Goal: Task Accomplishment & Management: Contribute content

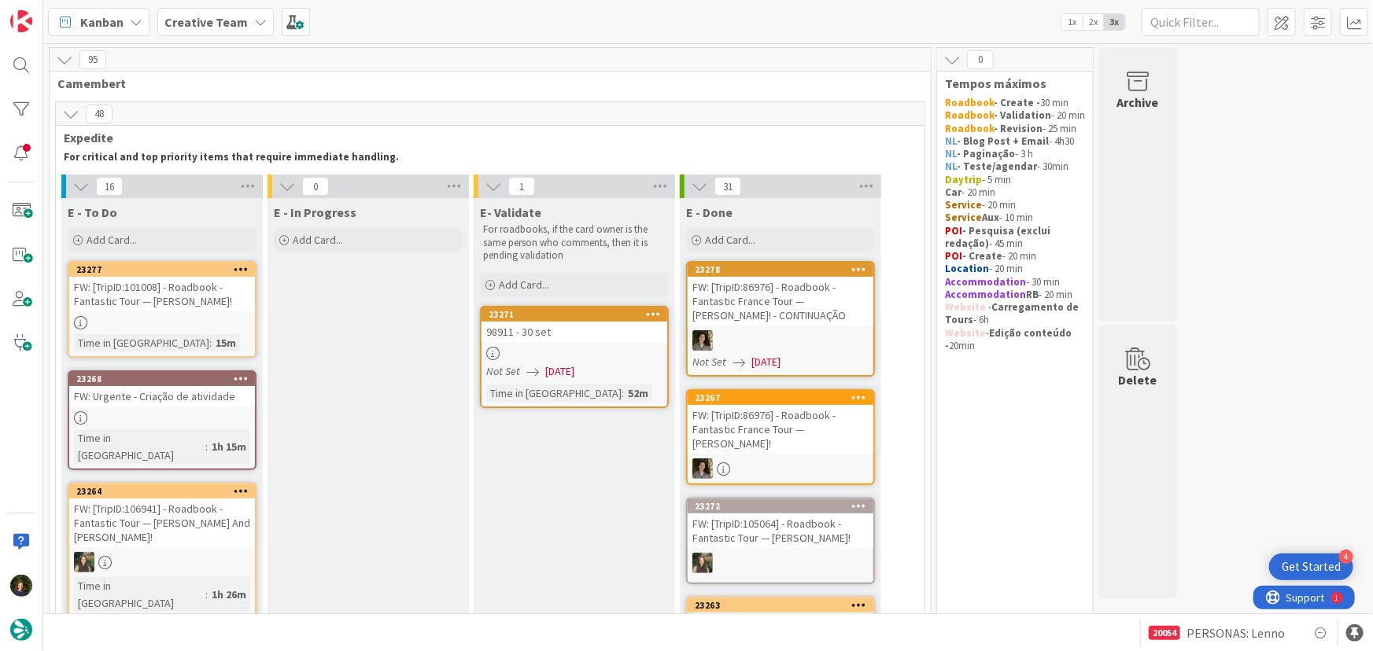
click at [127, 424] on div at bounding box center [162, 417] width 186 height 13
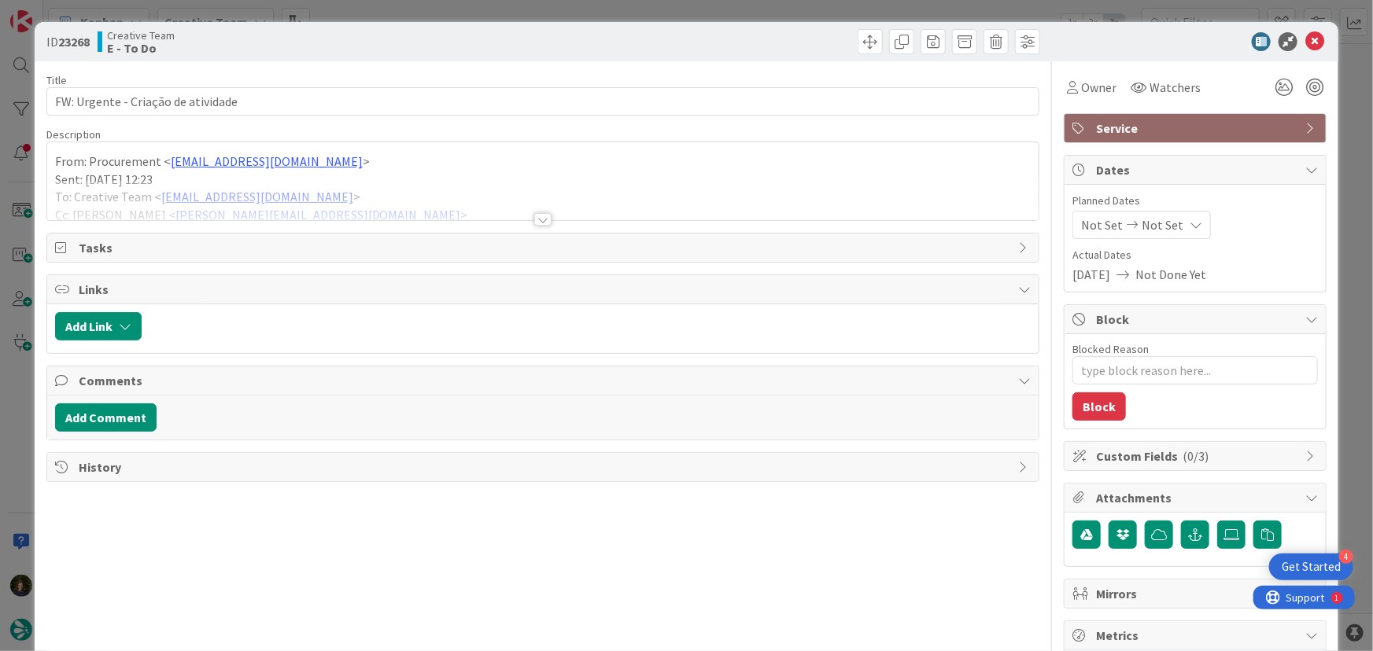
click at [534, 219] on div at bounding box center [542, 219] width 17 height 13
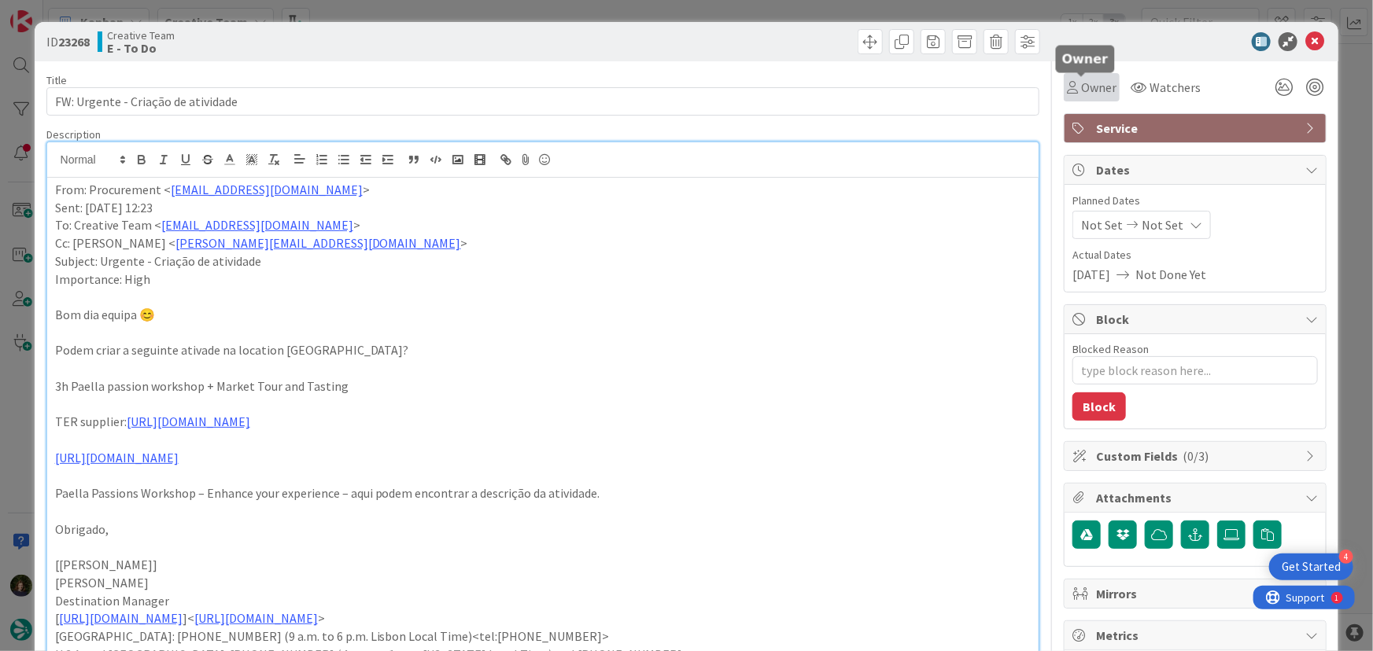
click at [1092, 84] on span "Owner" at bounding box center [1098, 87] width 35 height 19
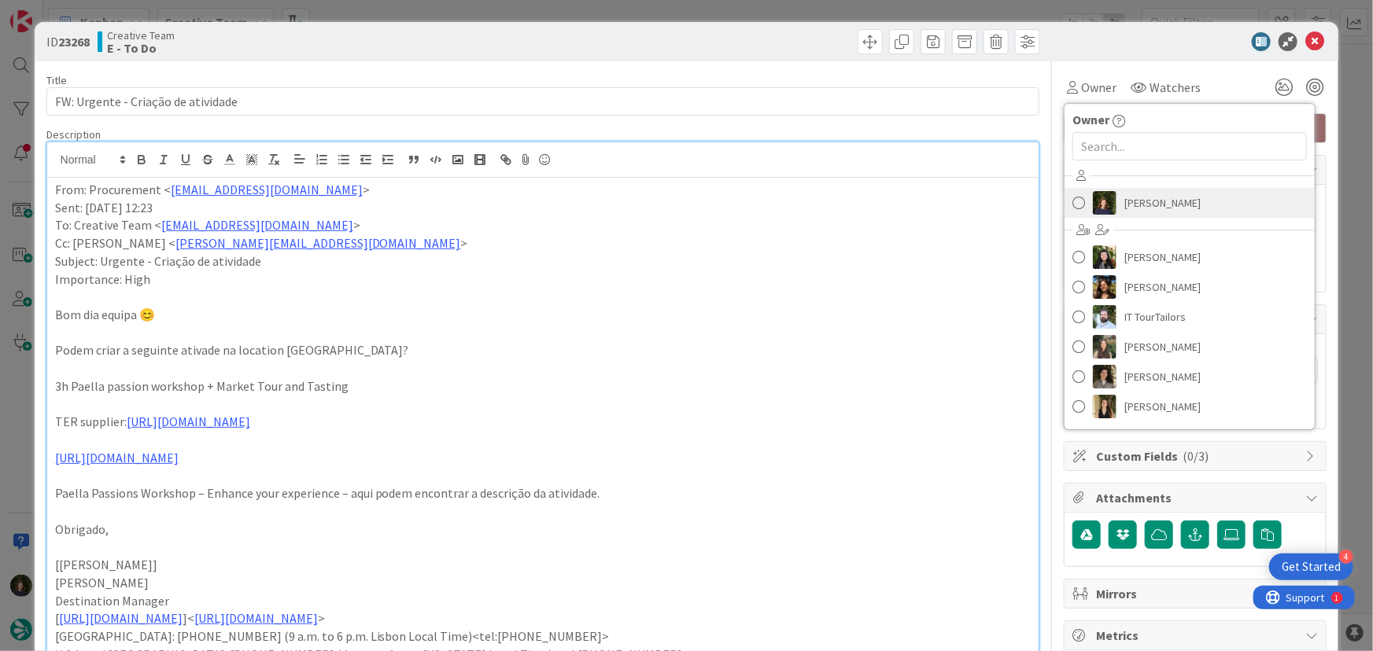
click at [1134, 194] on span "[PERSON_NAME]" at bounding box center [1162, 203] width 76 height 24
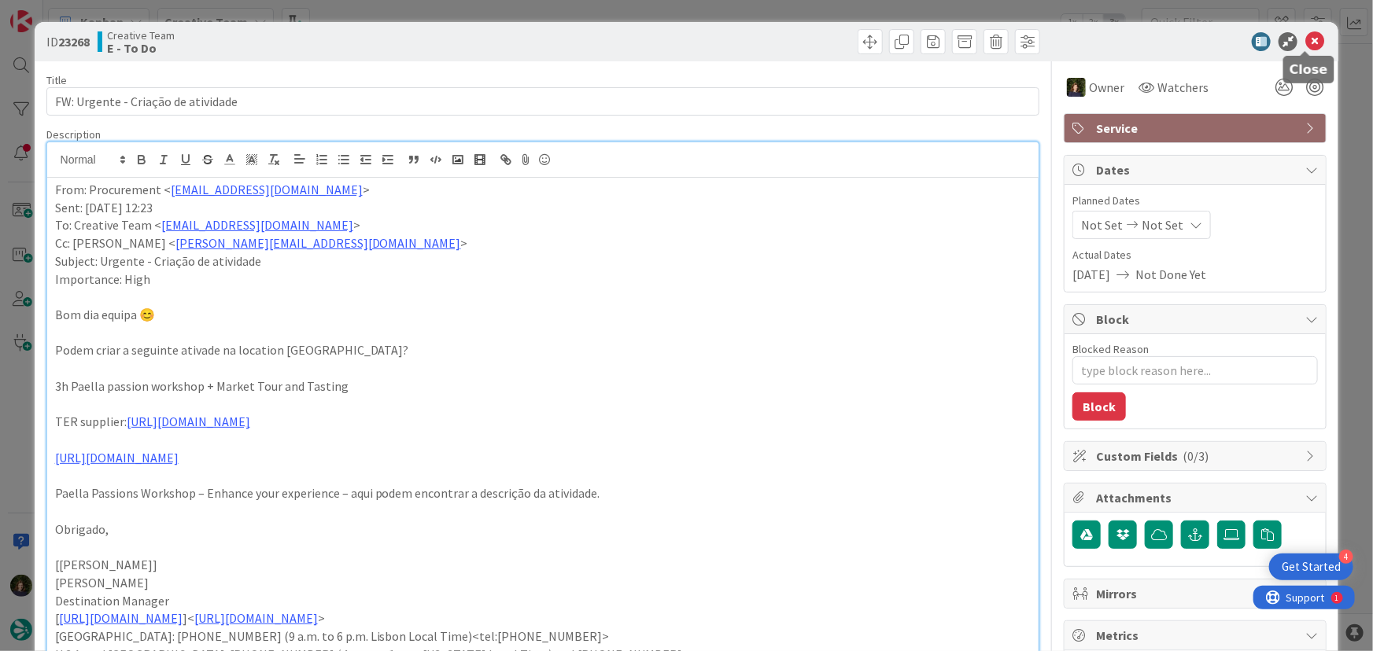
click at [1306, 41] on icon at bounding box center [1314, 41] width 19 height 19
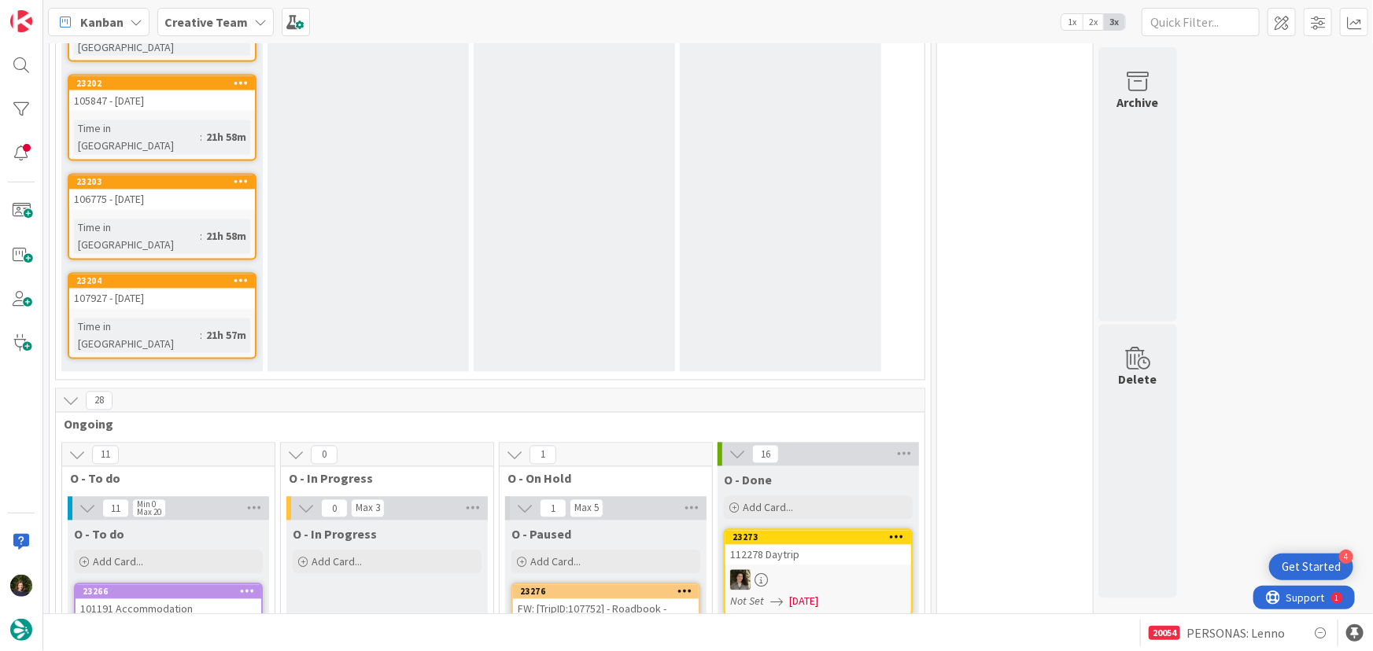
scroll to position [1644, 0]
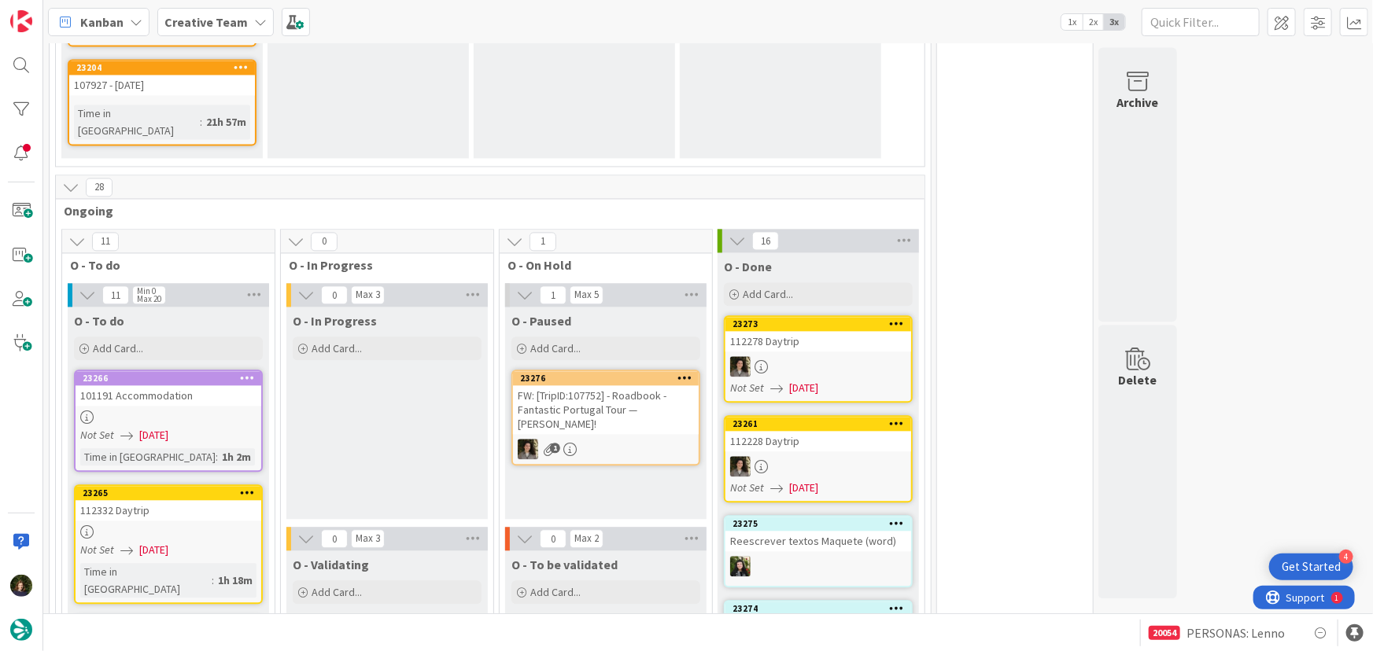
click at [148, 411] on div at bounding box center [169, 417] width 186 height 13
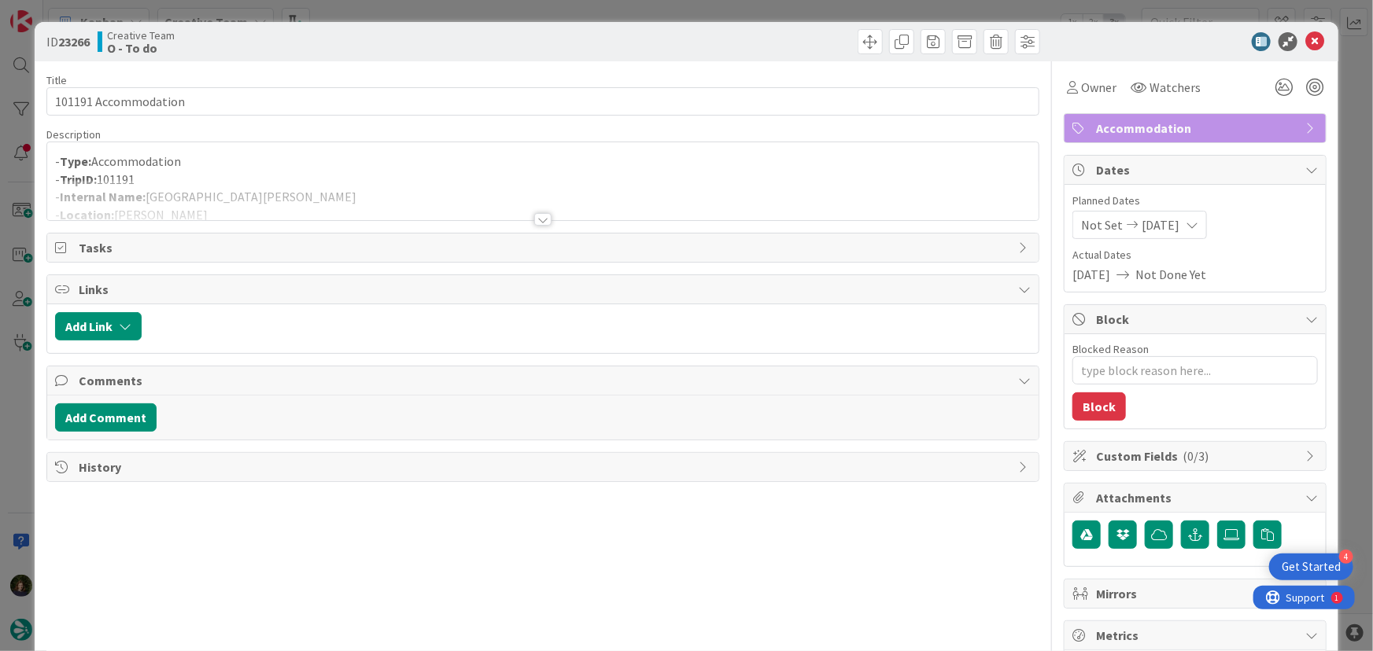
click at [539, 223] on div at bounding box center [542, 219] width 17 height 13
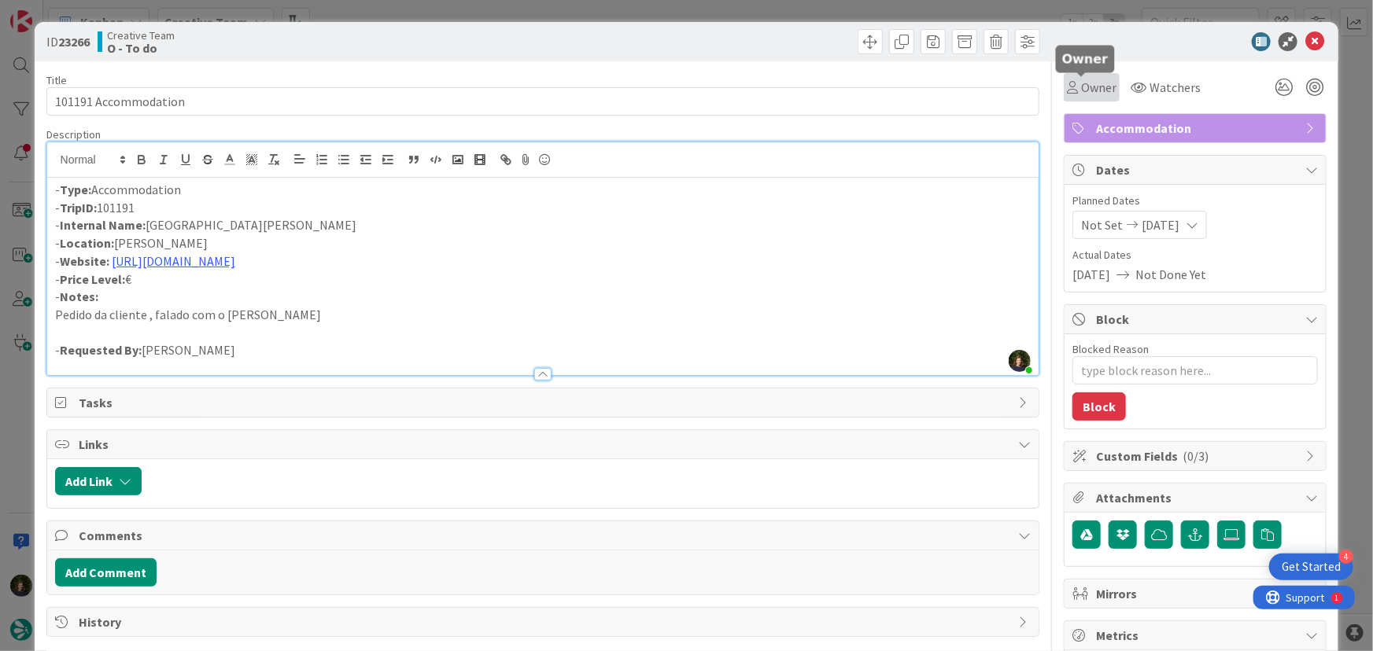
click at [1087, 94] on span "Owner" at bounding box center [1098, 87] width 35 height 19
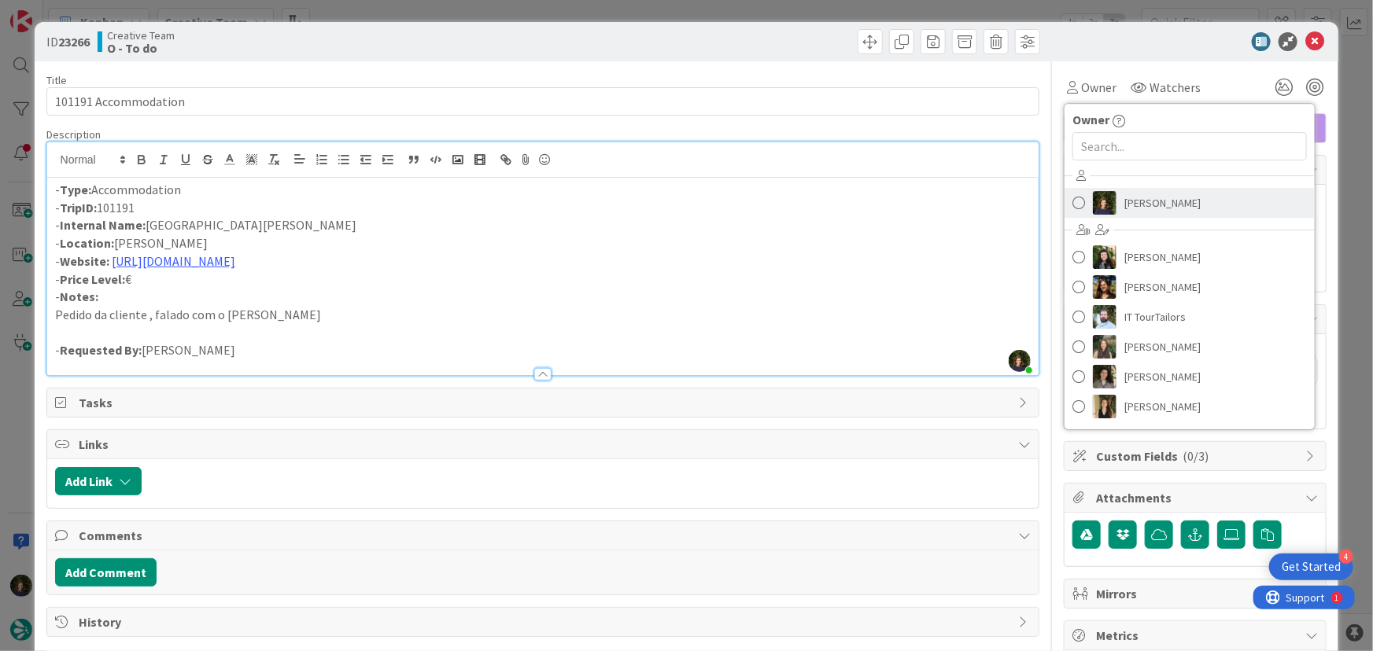
click at [1137, 206] on span "[PERSON_NAME]" at bounding box center [1162, 203] width 76 height 24
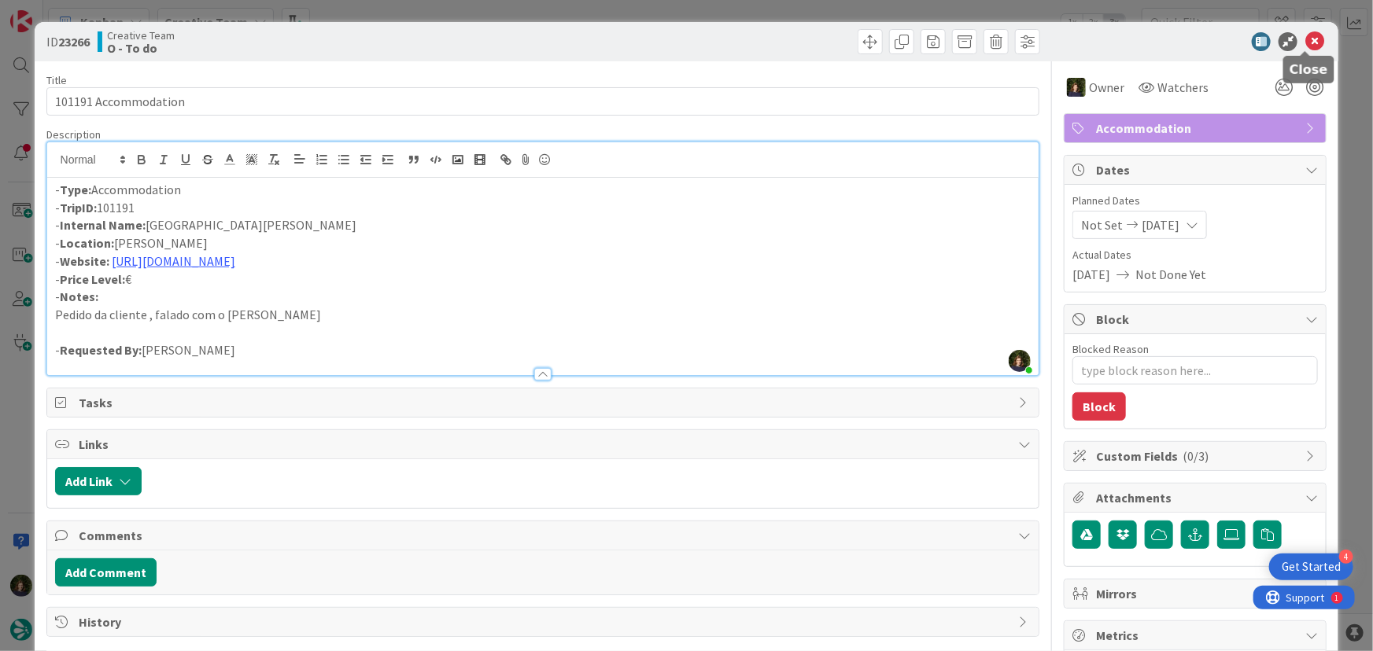
click at [1306, 36] on icon at bounding box center [1314, 41] width 19 height 19
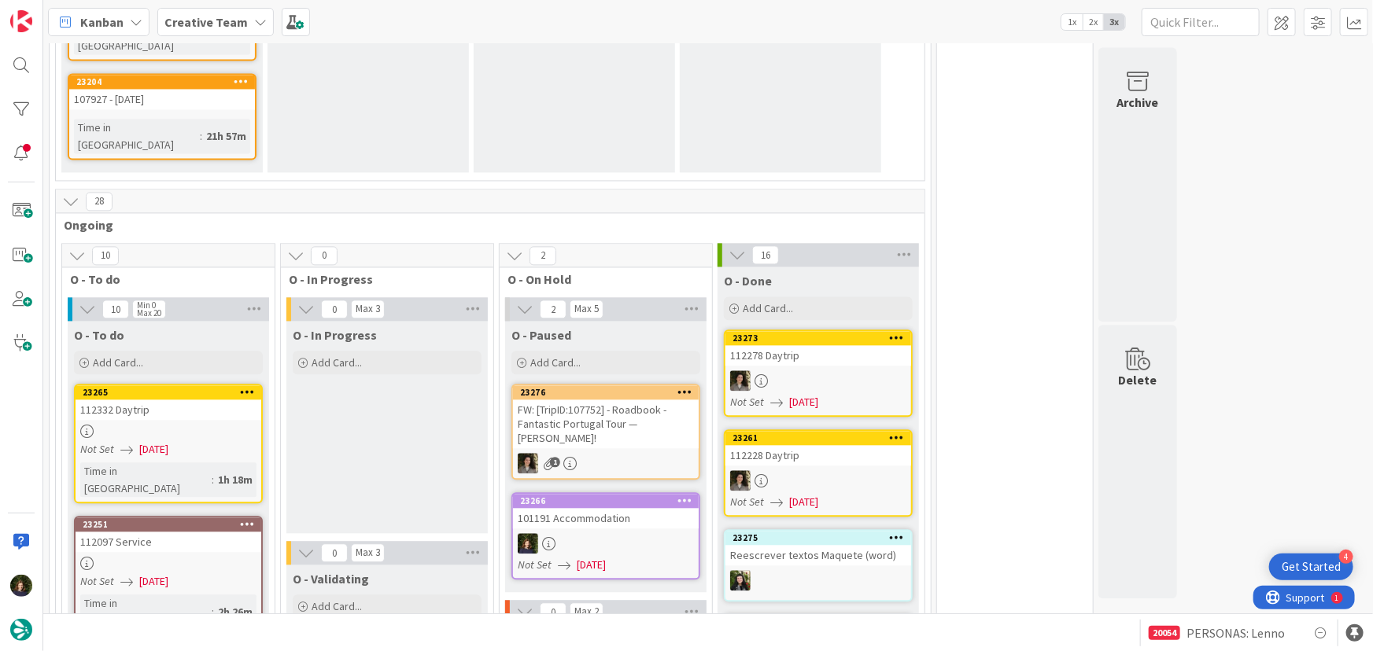
click at [158, 384] on link "23265 112332 Daytrip Not Set [DATE] Time in [GEOGRAPHIC_DATA] : 1h 18m" at bounding box center [168, 444] width 189 height 120
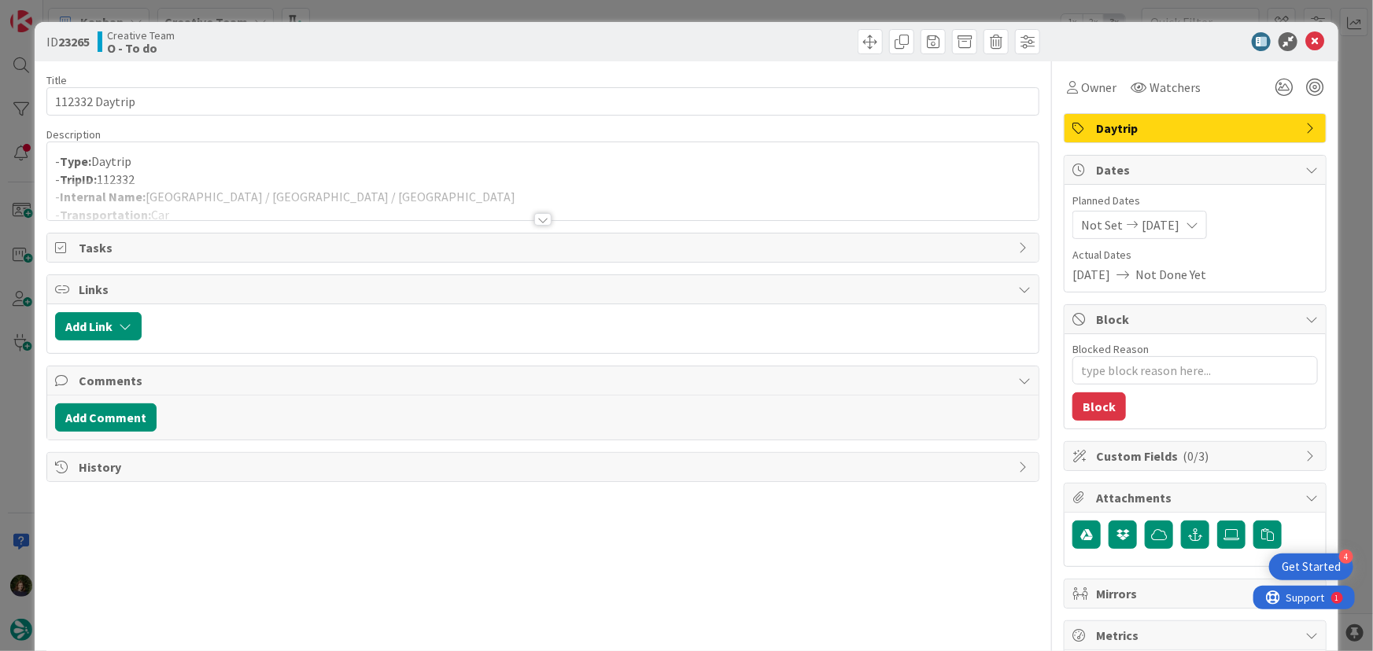
click at [539, 221] on div at bounding box center [542, 219] width 17 height 13
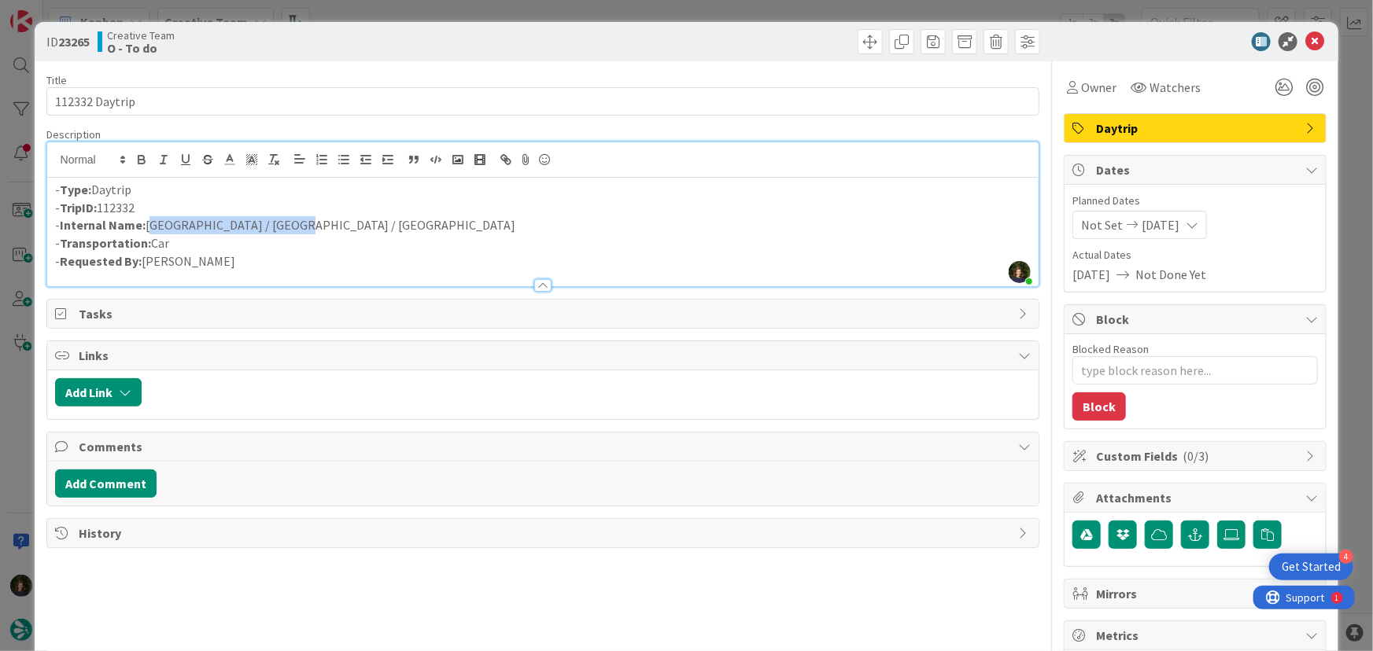
drag, startPoint x: 297, startPoint y: 230, endPoint x: 147, endPoint y: 224, distance: 150.3
click at [147, 224] on p "- Internal Name: [GEOGRAPHIC_DATA] / [GEOGRAPHIC_DATA] / [GEOGRAPHIC_DATA]" at bounding box center [543, 225] width 976 height 18
copy p "[GEOGRAPHIC_DATA] / [GEOGRAPHIC_DATA] / [GEOGRAPHIC_DATA]"
click at [1093, 86] on span "Owner" at bounding box center [1098, 87] width 35 height 19
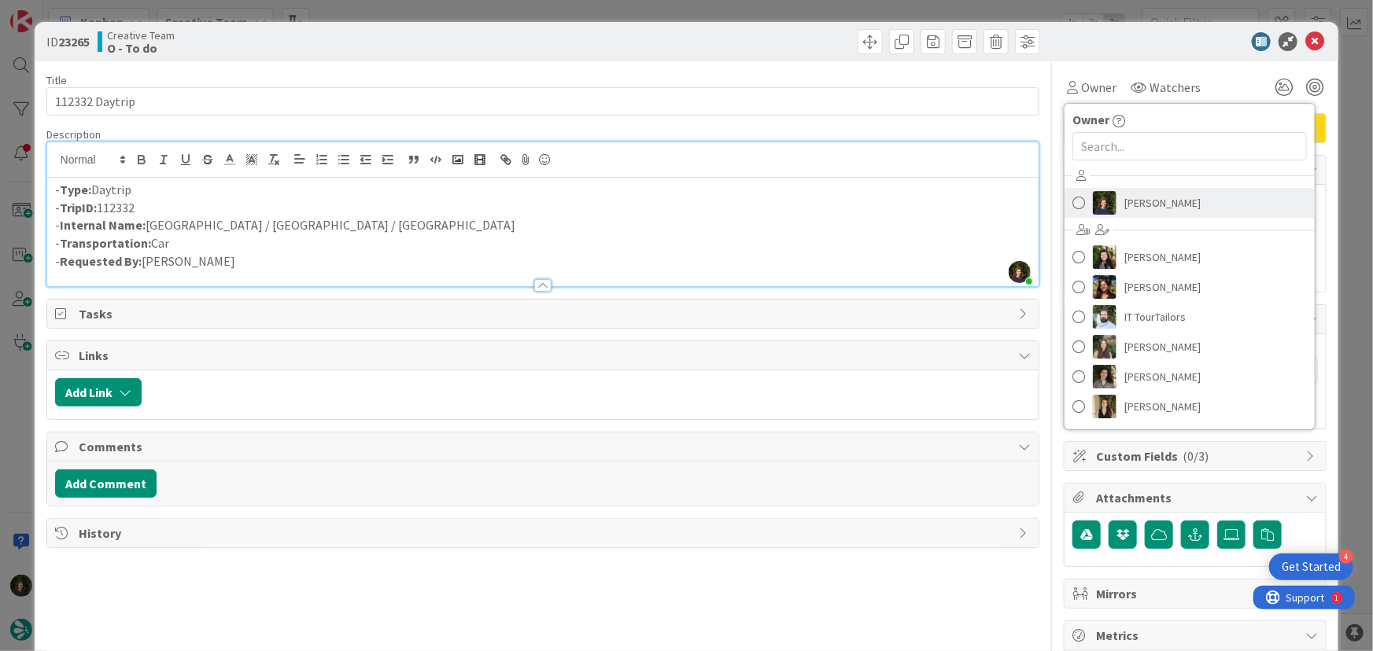
click at [1129, 206] on span "[PERSON_NAME]" at bounding box center [1162, 203] width 76 height 24
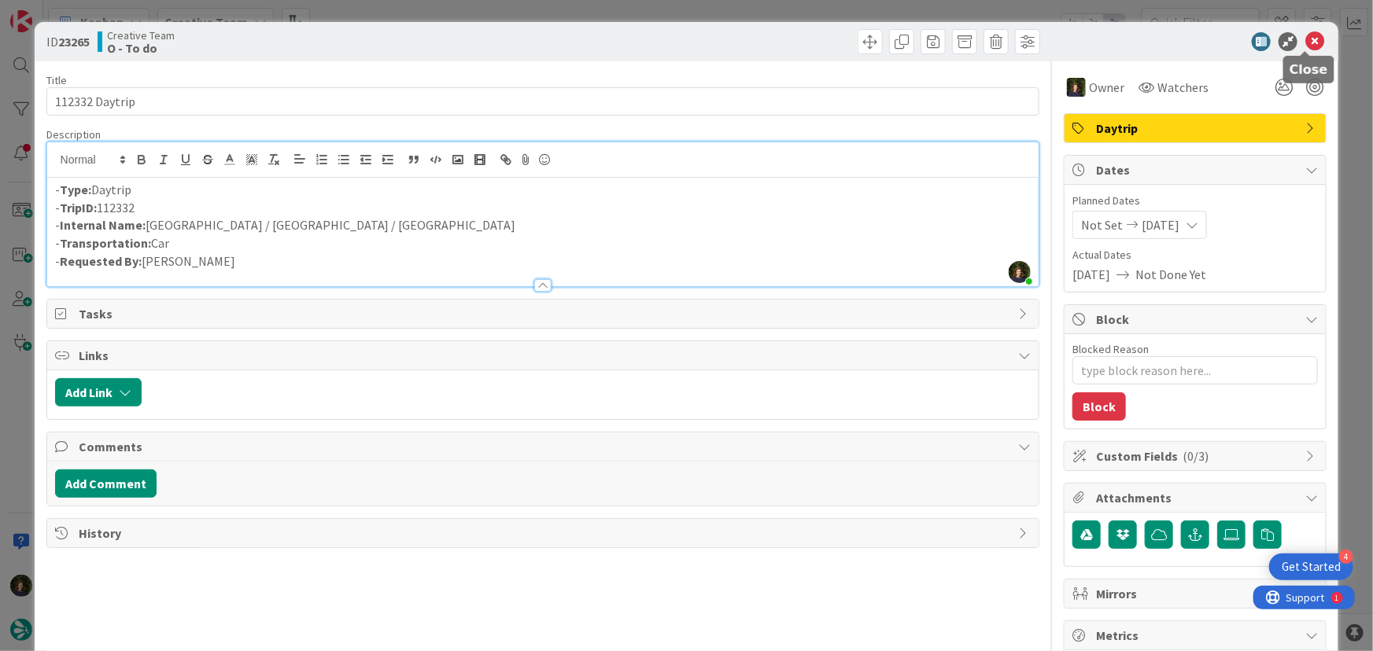
click at [1305, 43] on icon at bounding box center [1314, 41] width 19 height 19
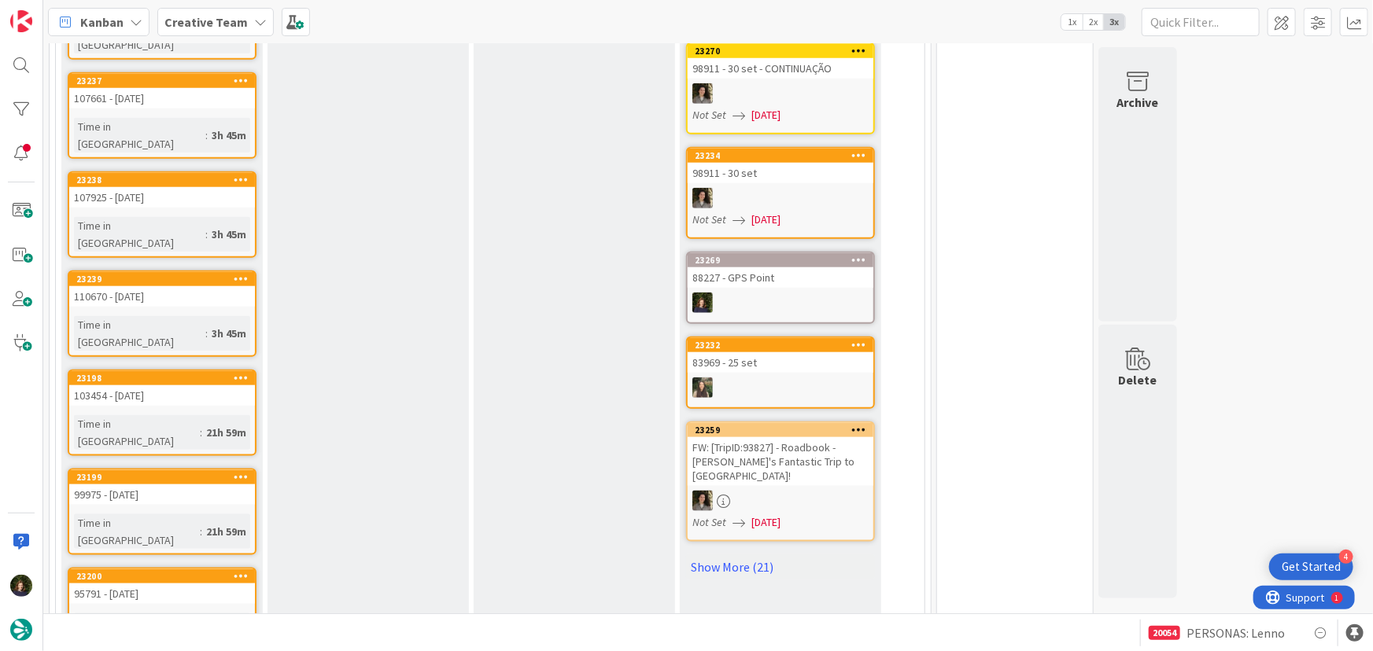
scroll to position [772, 0]
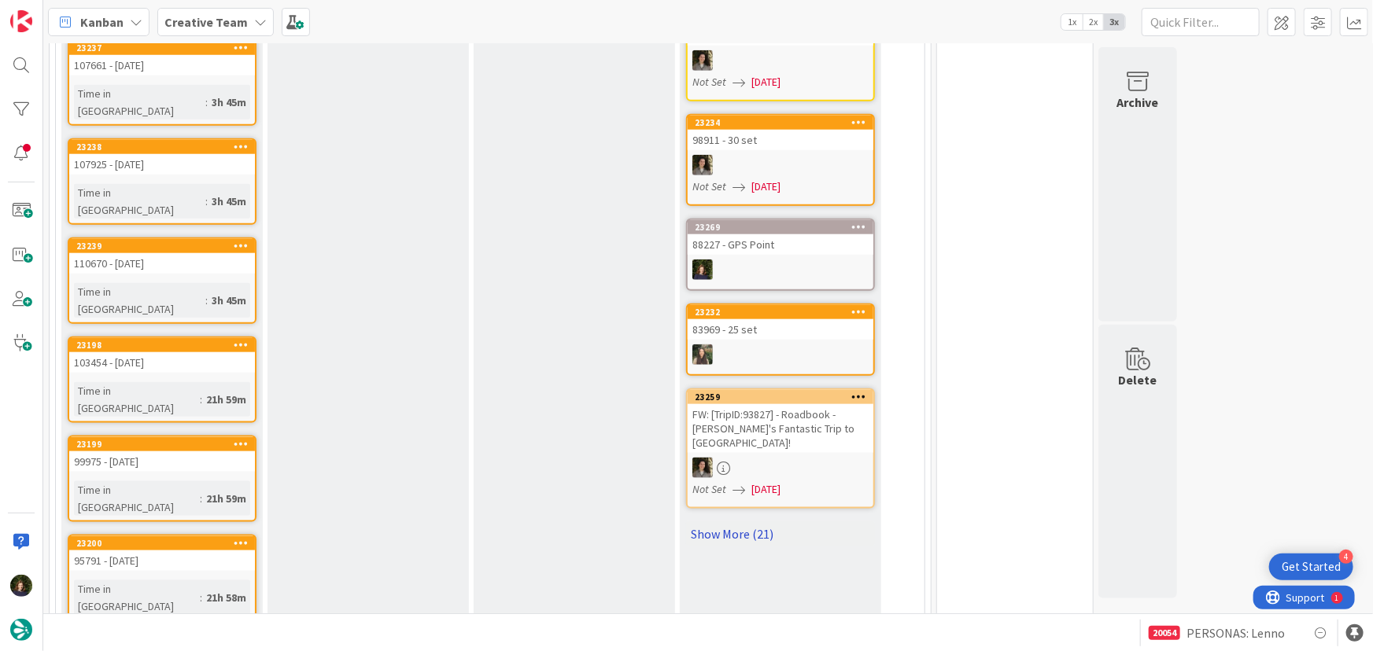
click at [746, 522] on link "Show More (21)" at bounding box center [780, 534] width 189 height 25
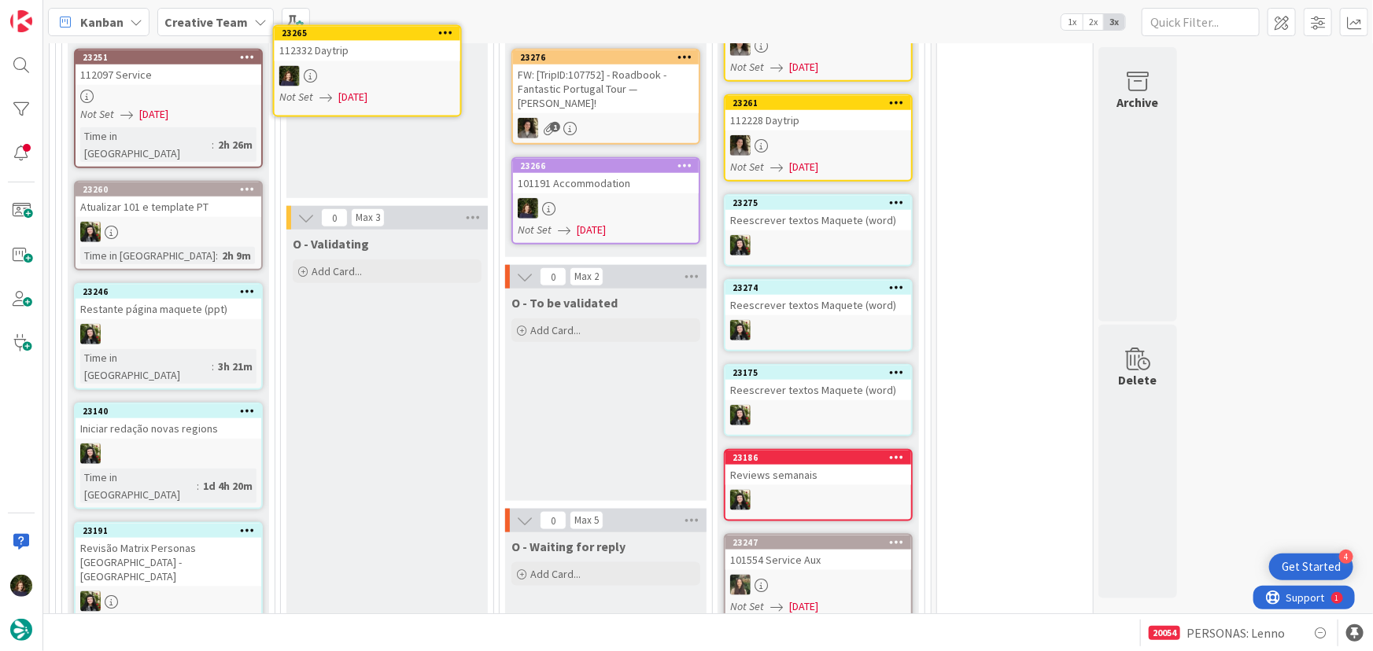
scroll to position [3445, 0]
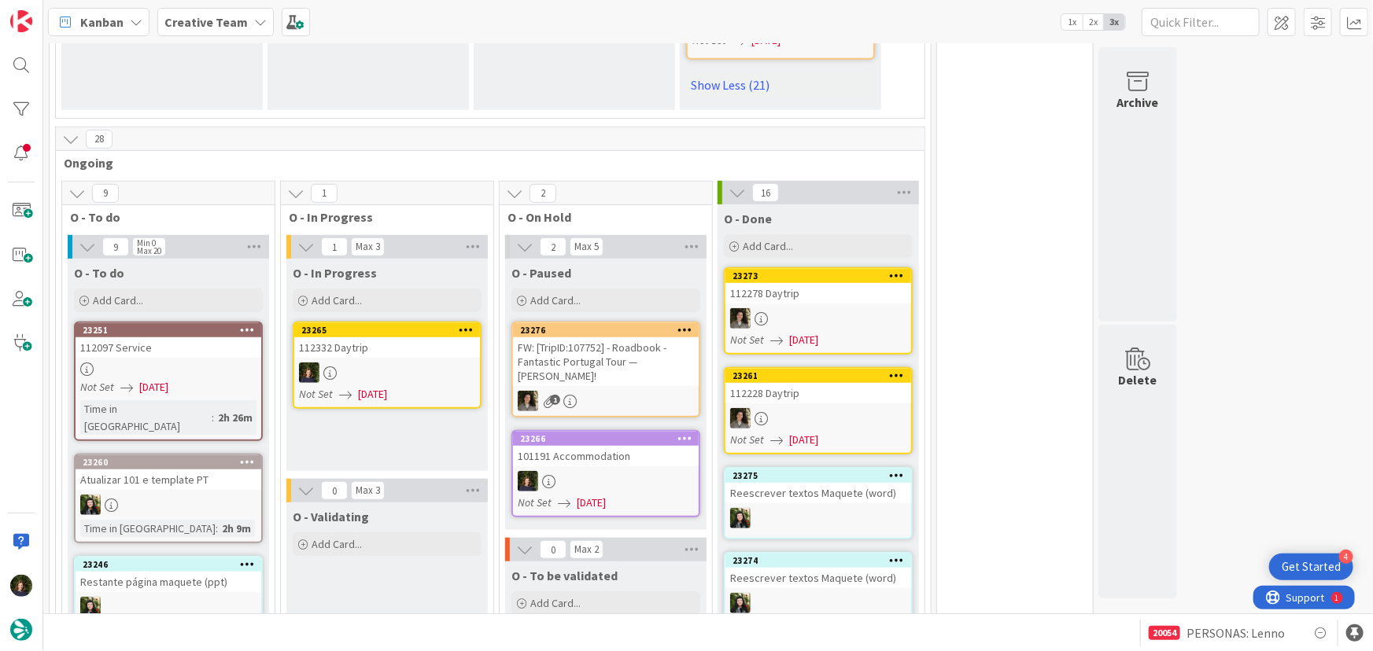
click at [366, 337] on div "112332 Daytrip" at bounding box center [387, 347] width 186 height 20
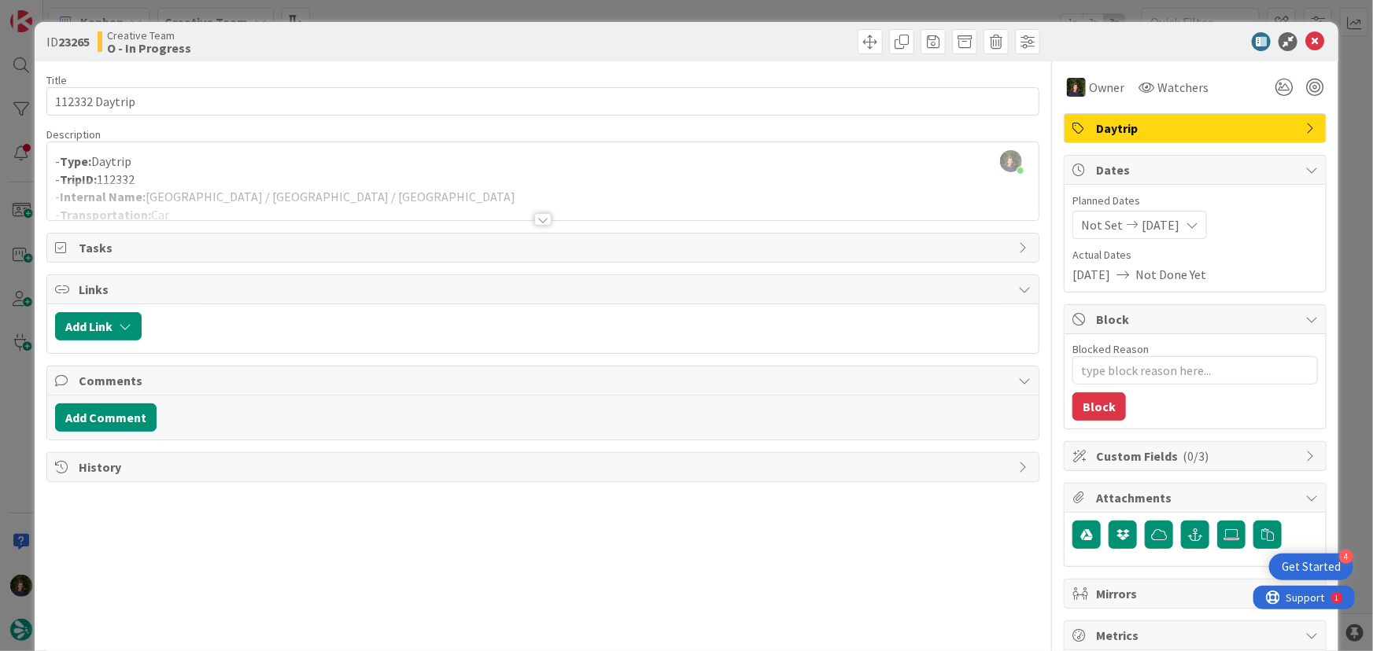
click at [543, 222] on div at bounding box center [542, 219] width 17 height 13
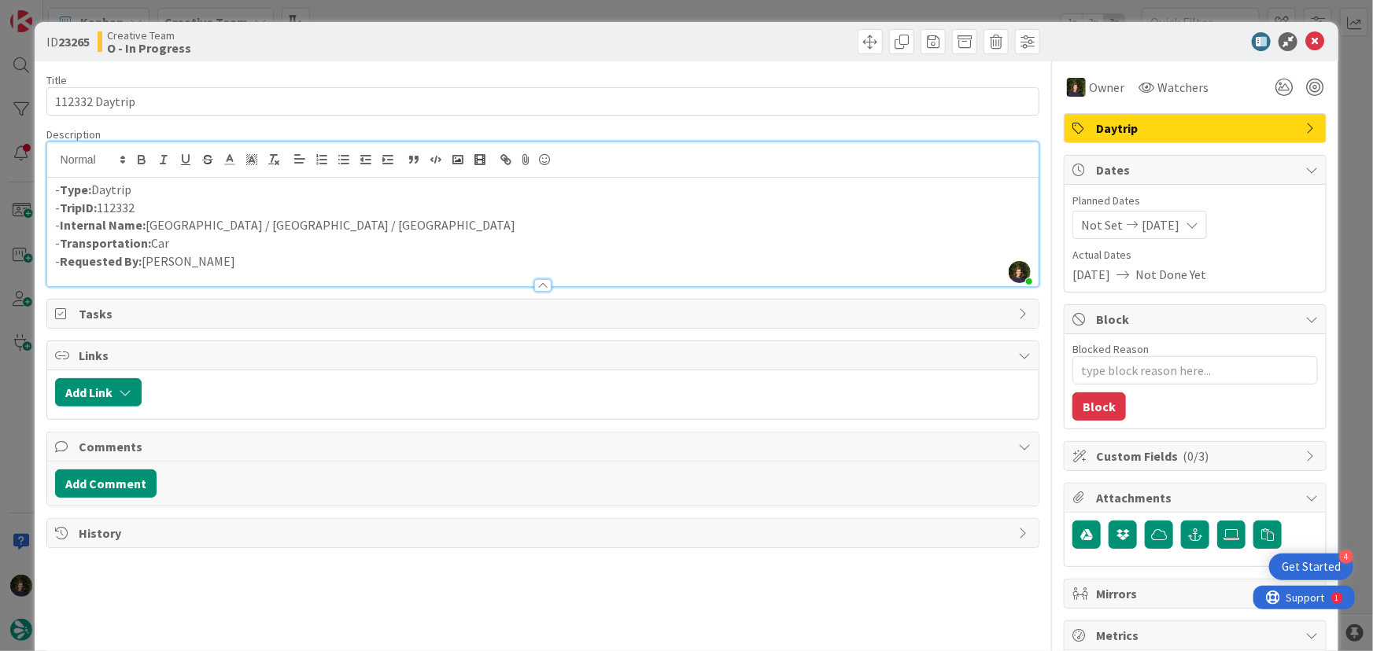
drag, startPoint x: 156, startPoint y: 209, endPoint x: 59, endPoint y: 205, distance: 96.8
click at [59, 205] on p "- TripID: 112332" at bounding box center [543, 208] width 976 height 18
copy p "TripID: 112332"
click at [1306, 48] on icon at bounding box center [1314, 41] width 19 height 19
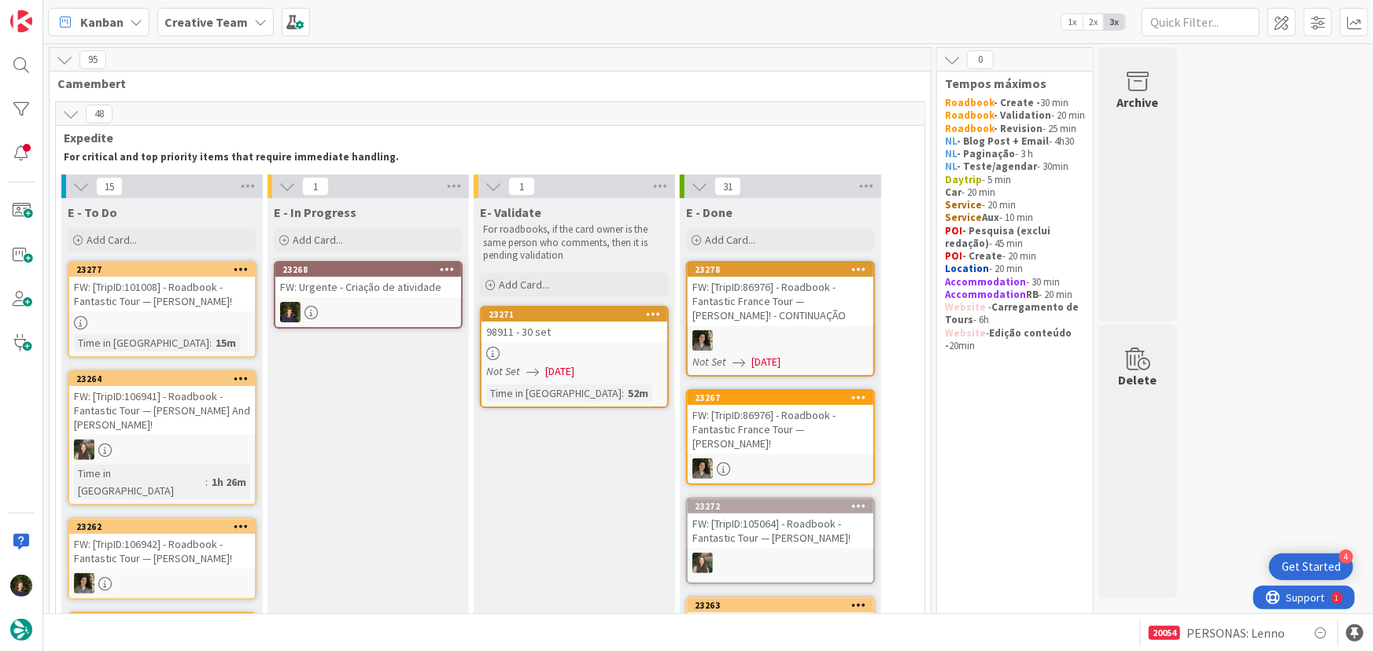
click at [370, 306] on div at bounding box center [368, 312] width 186 height 20
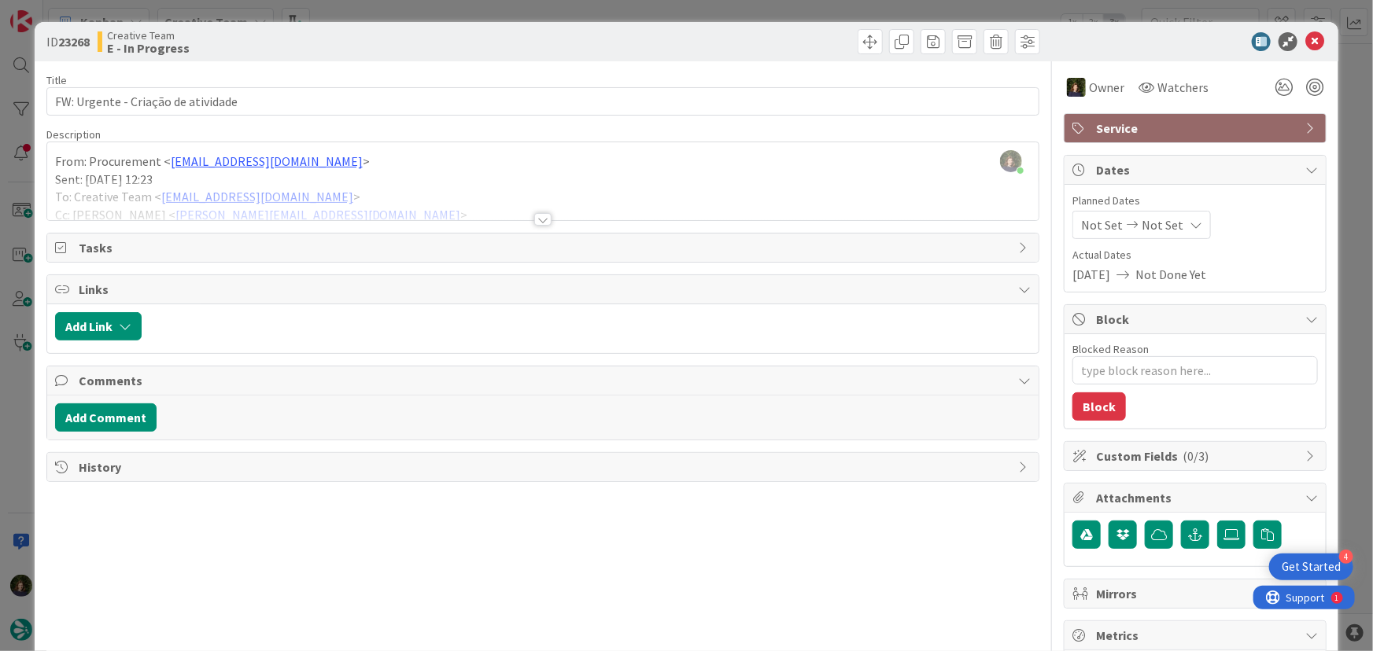
click at [536, 219] on div at bounding box center [542, 219] width 17 height 13
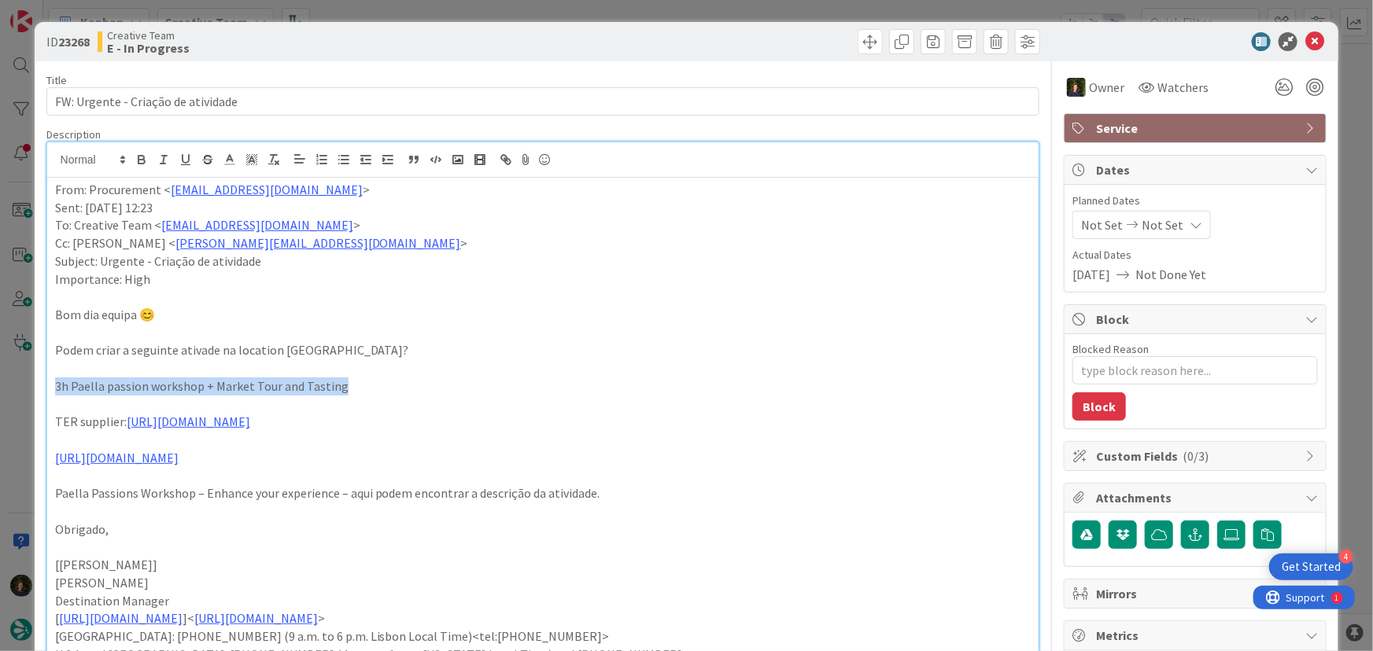
drag, startPoint x: 54, startPoint y: 389, endPoint x: 353, endPoint y: 391, distance: 298.9
click at [353, 391] on p "3h Paella passion workshop + Market Tour and Tasting" at bounding box center [543, 387] width 976 height 18
copy p "3h Paella passion workshop + Market Tour and Tasting"
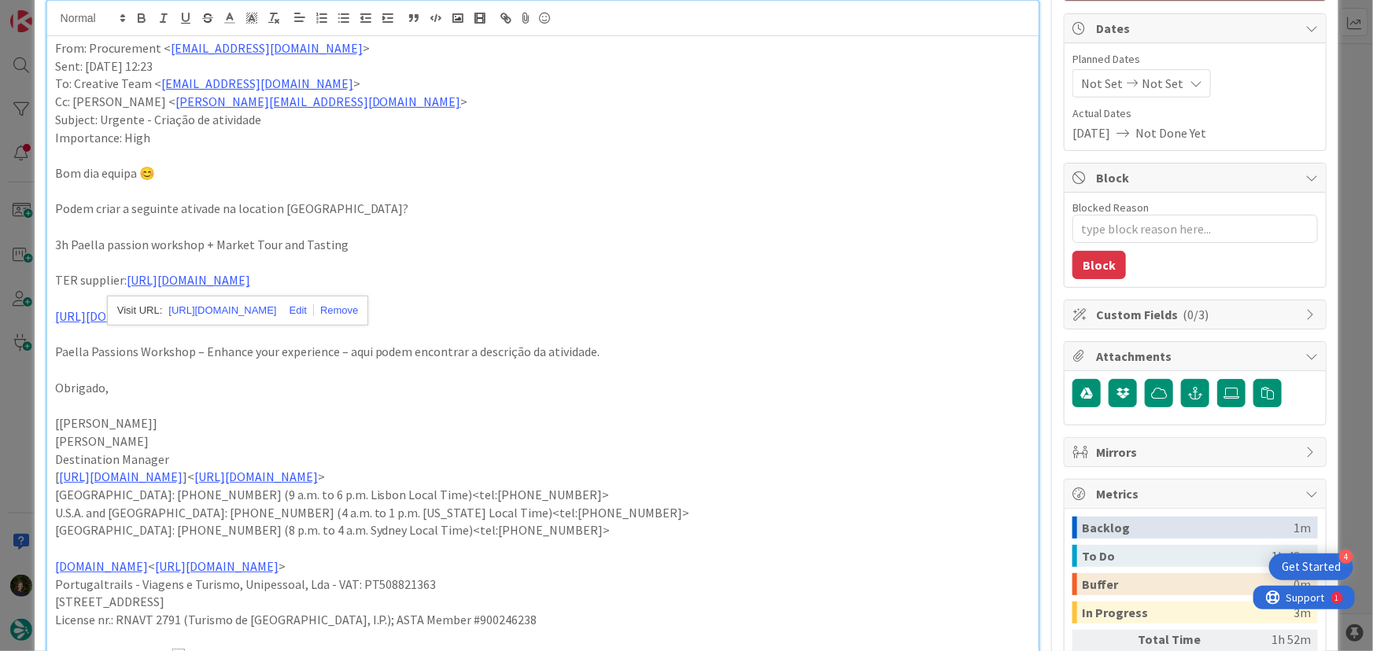
scroll to position [142, 0]
click at [794, 284] on p "TER supplier: [URL][DOMAIN_NAME]" at bounding box center [543, 280] width 976 height 18
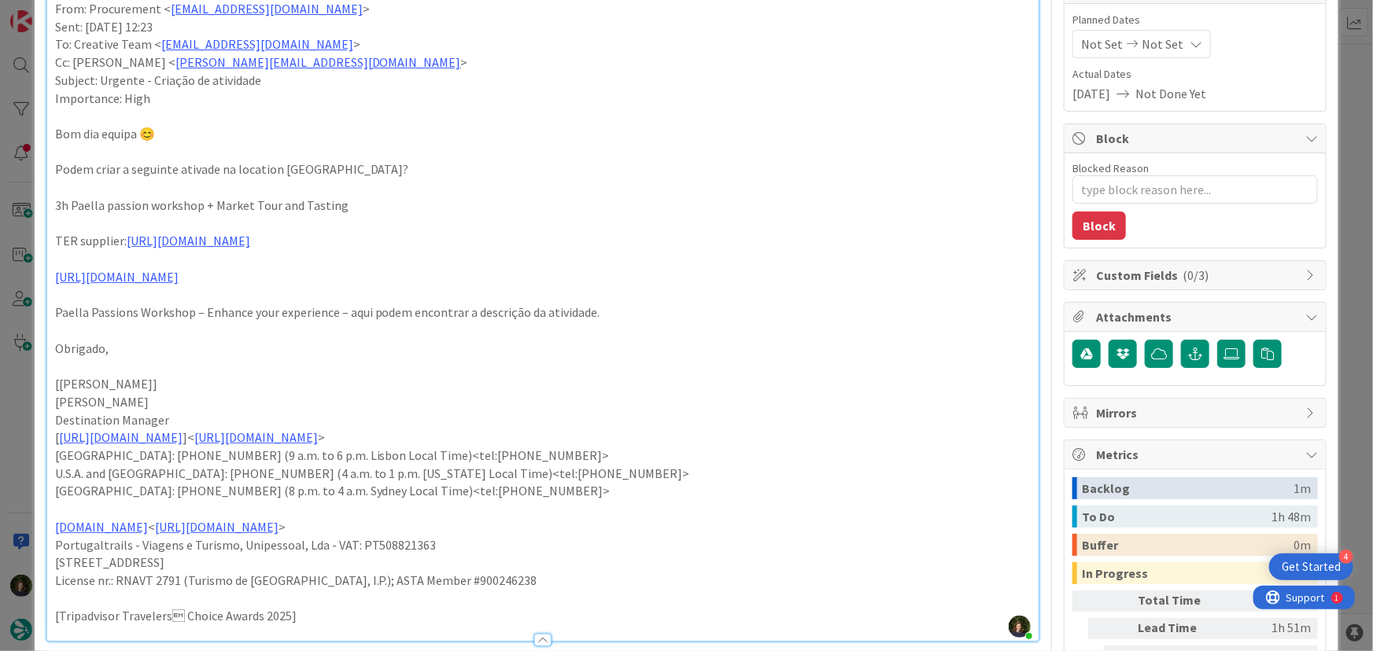
scroll to position [214, 0]
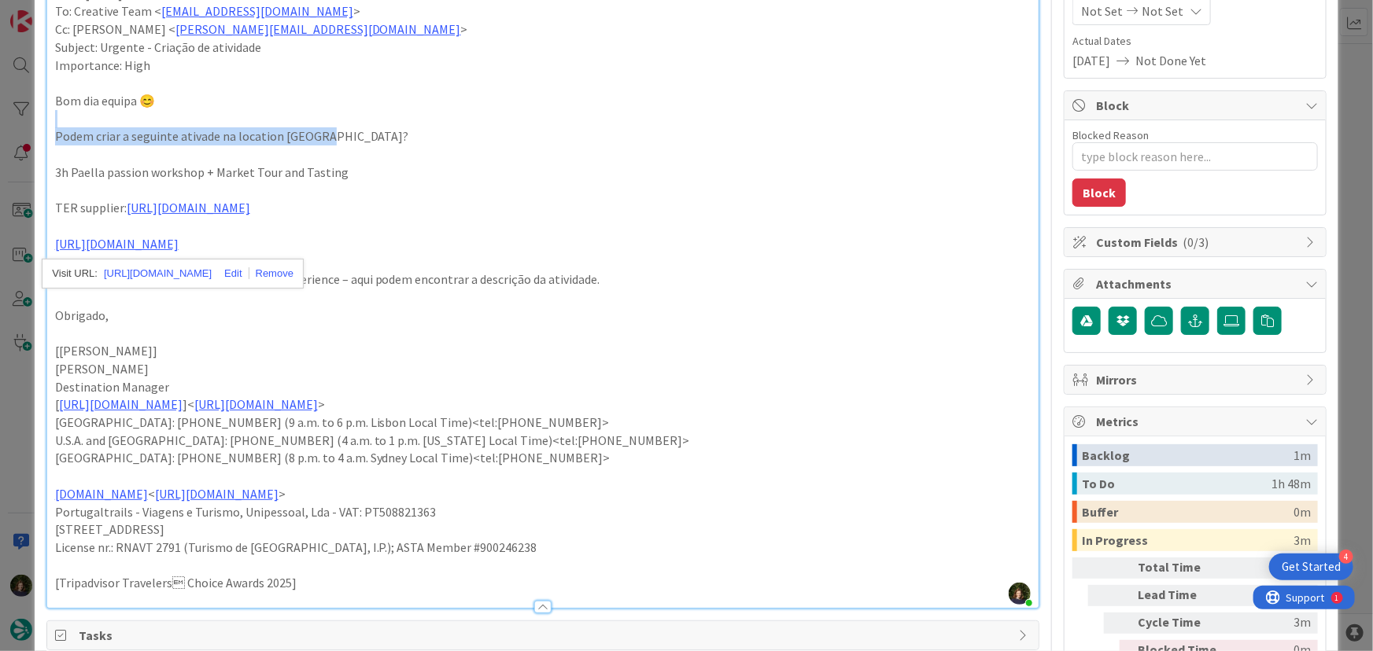
click at [388, 123] on div "From: Procurement < [EMAIL_ADDRESS][DOMAIN_NAME] > Sent: [DATE] 12:23 To: Creat…" at bounding box center [543, 286] width 992 height 644
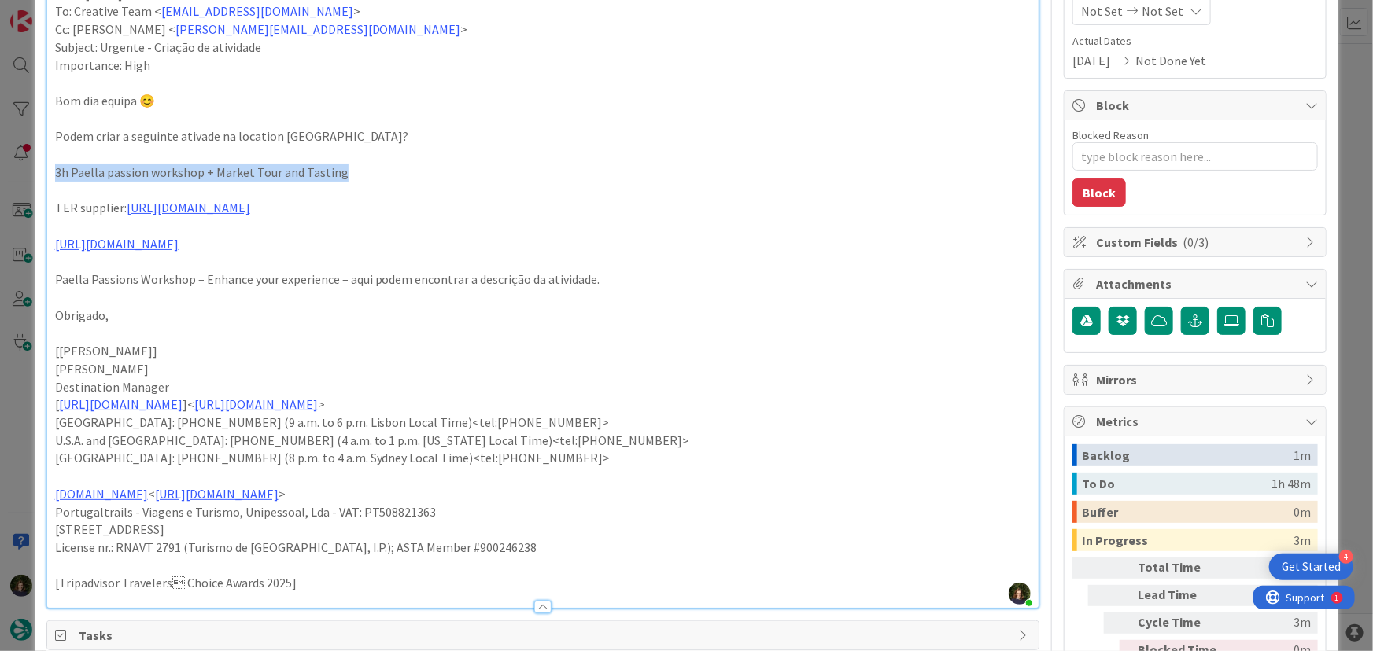
drag, startPoint x: 54, startPoint y: 169, endPoint x: 353, endPoint y: 168, distance: 298.9
click at [354, 165] on p "3h Paella passion workshop + Market Tour and Tasting" at bounding box center [543, 173] width 976 height 18
copy p "3h Paella passion workshop + Market Tour and Tasting"
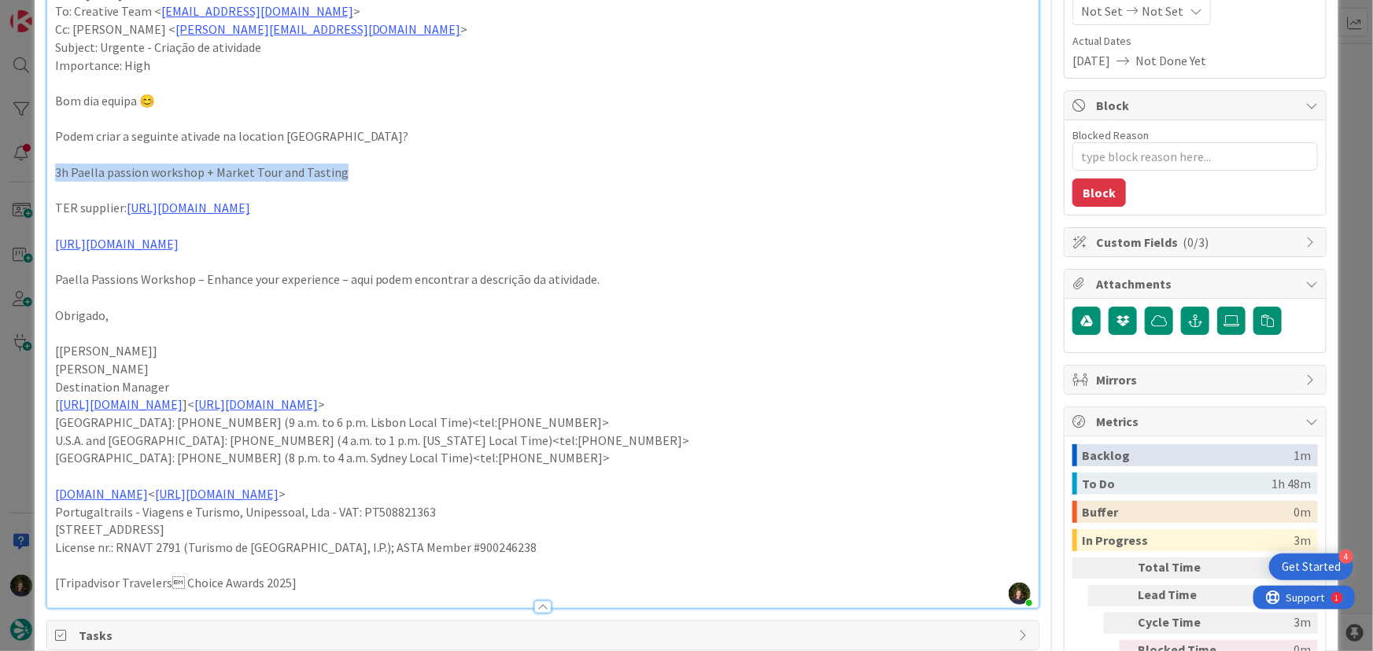
copy p "3h Paella passion workshop + Market Tour and Tasting"
type textarea "x"
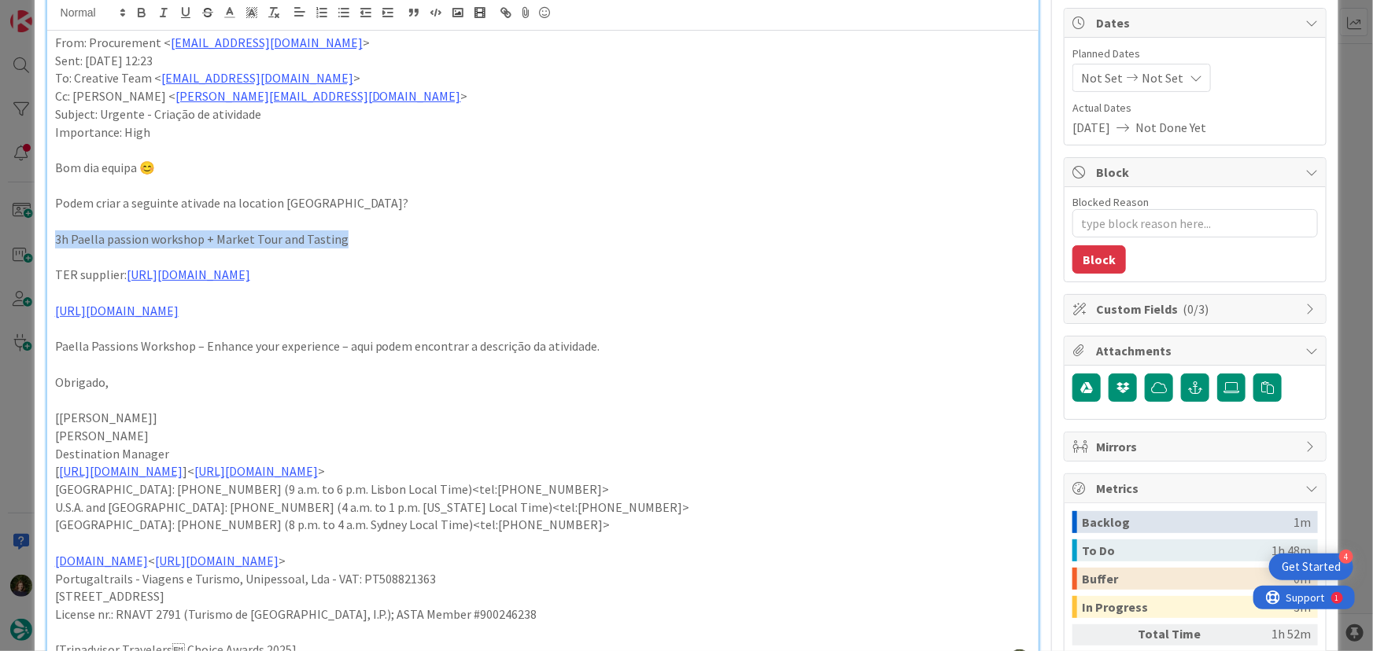
scroll to position [0, 0]
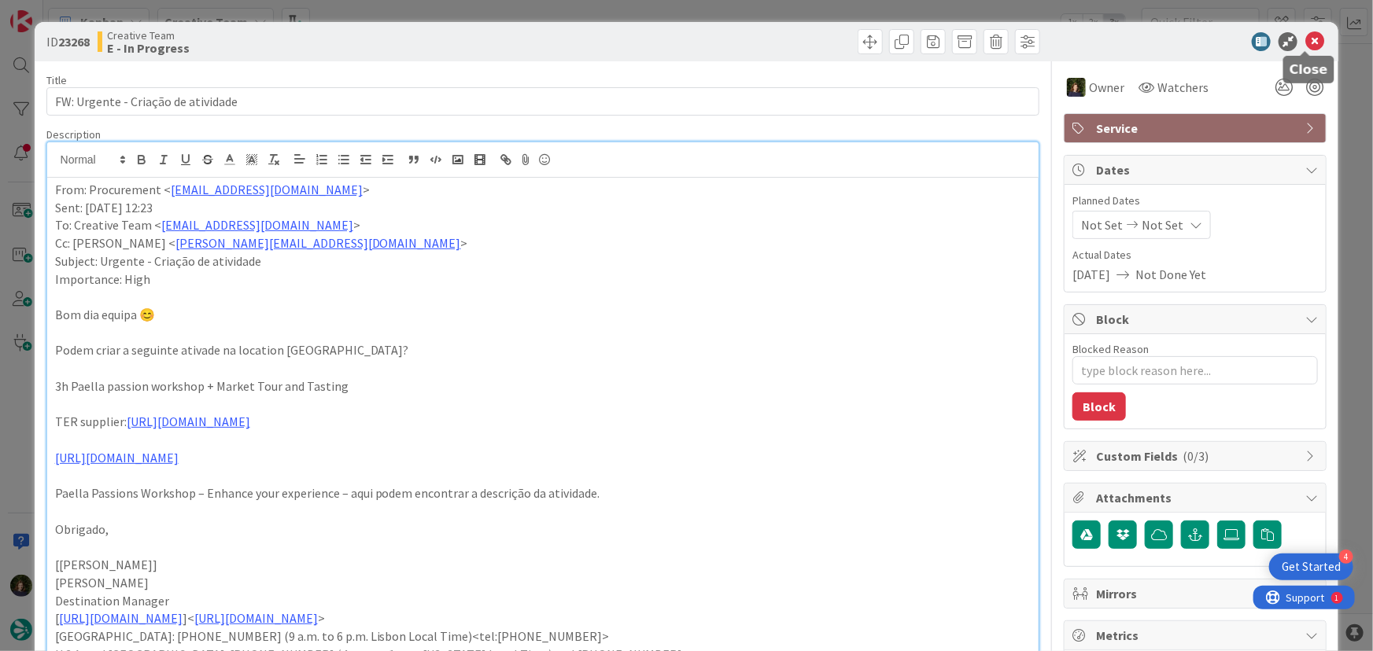
click at [1305, 39] on icon at bounding box center [1314, 41] width 19 height 19
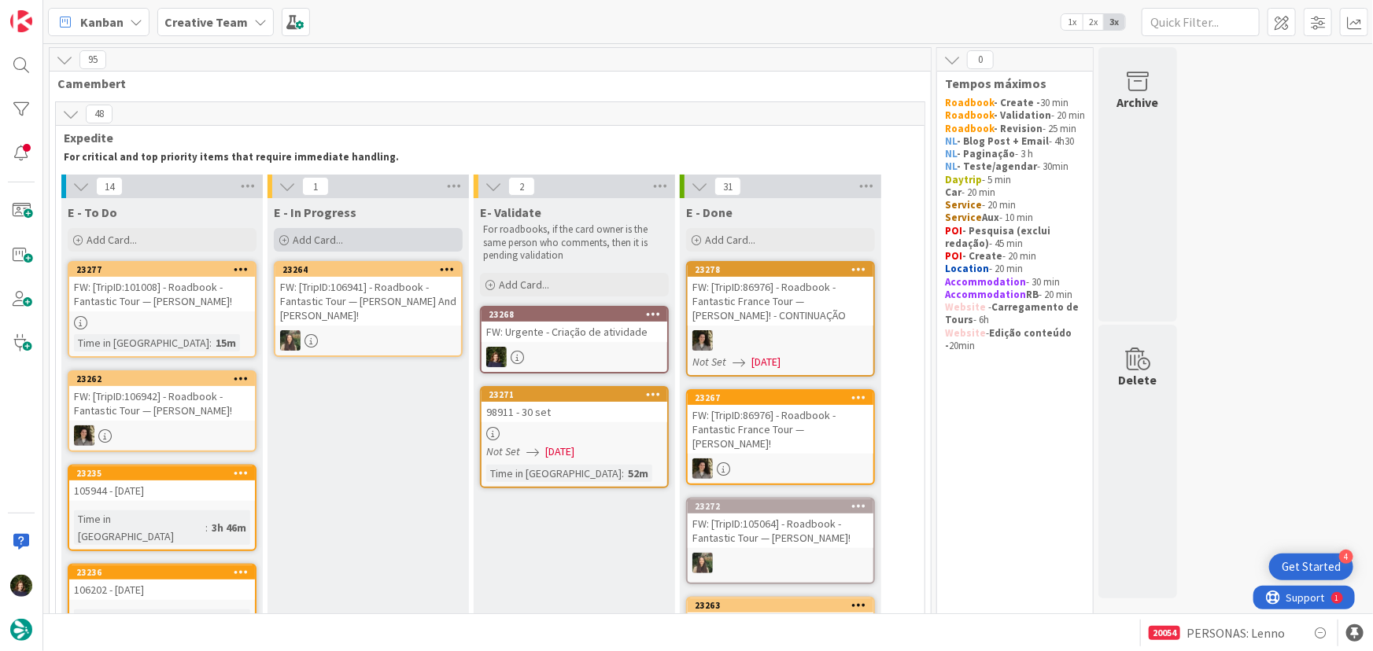
click at [348, 247] on div "Add Card..." at bounding box center [368, 240] width 189 height 24
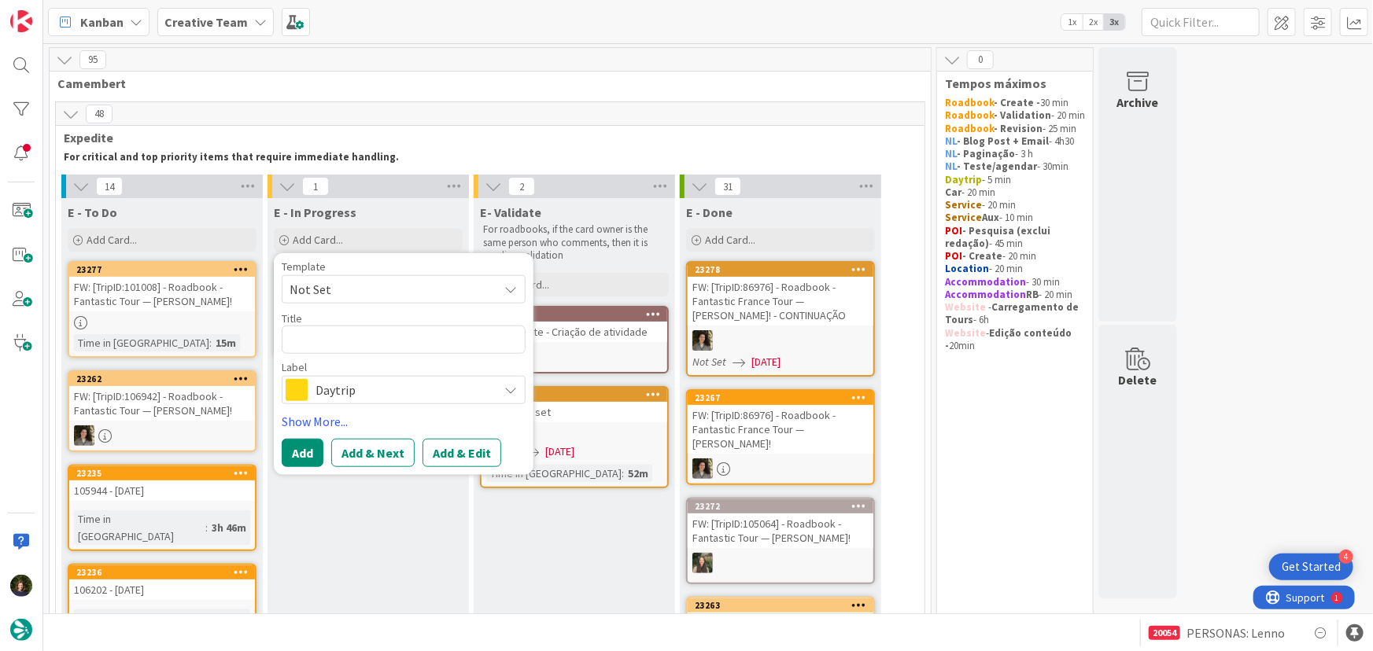
click at [355, 397] on span "Daytrip" at bounding box center [402, 390] width 175 height 22
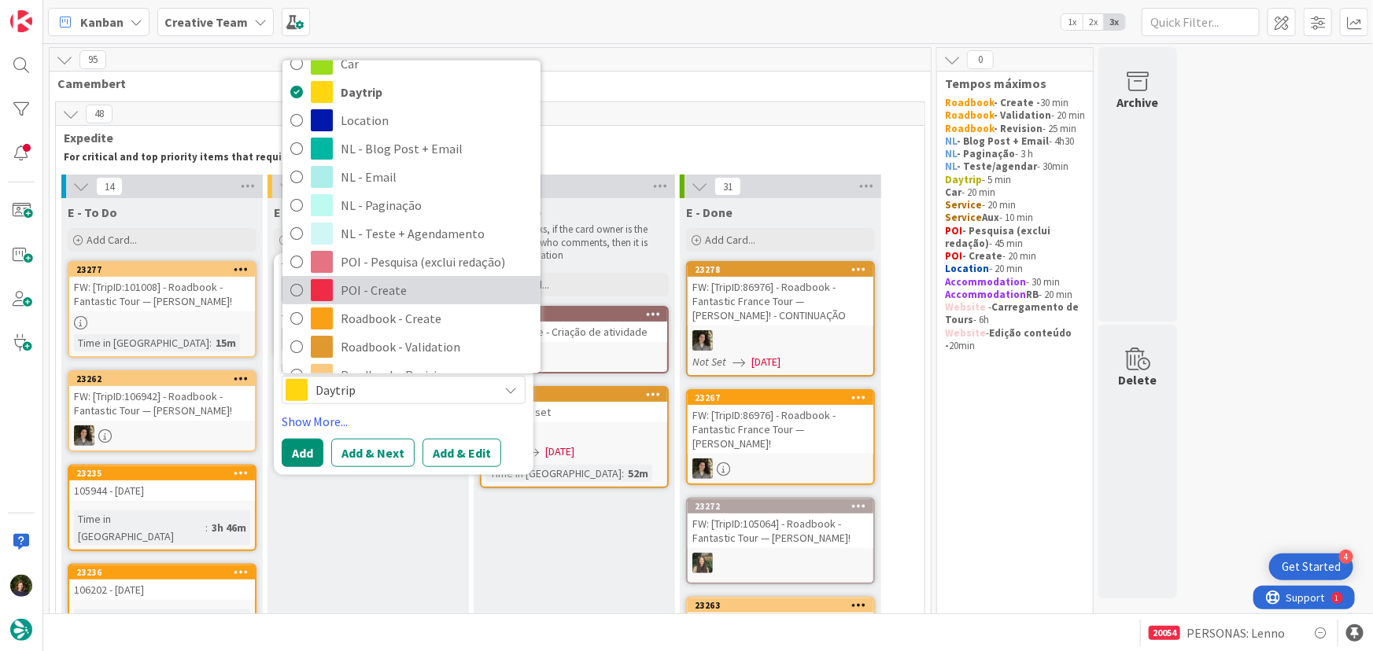
scroll to position [142, 0]
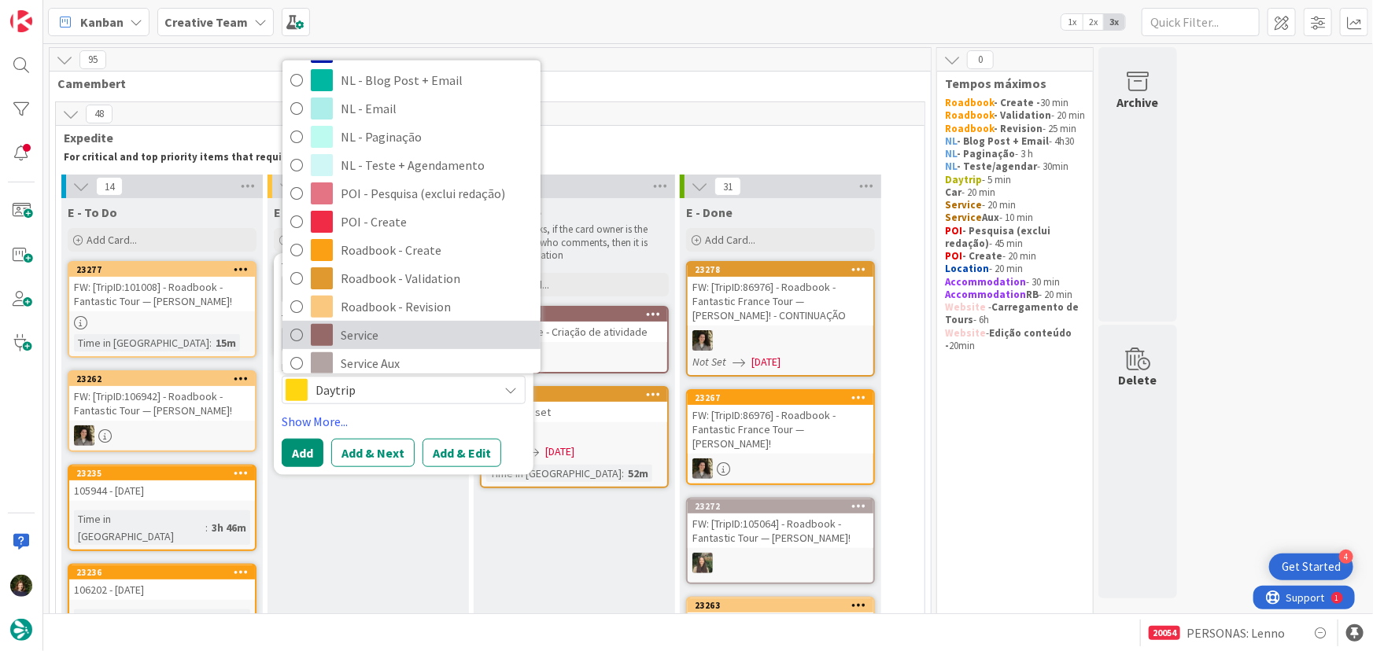
click at [357, 337] on span "Service" at bounding box center [437, 335] width 192 height 24
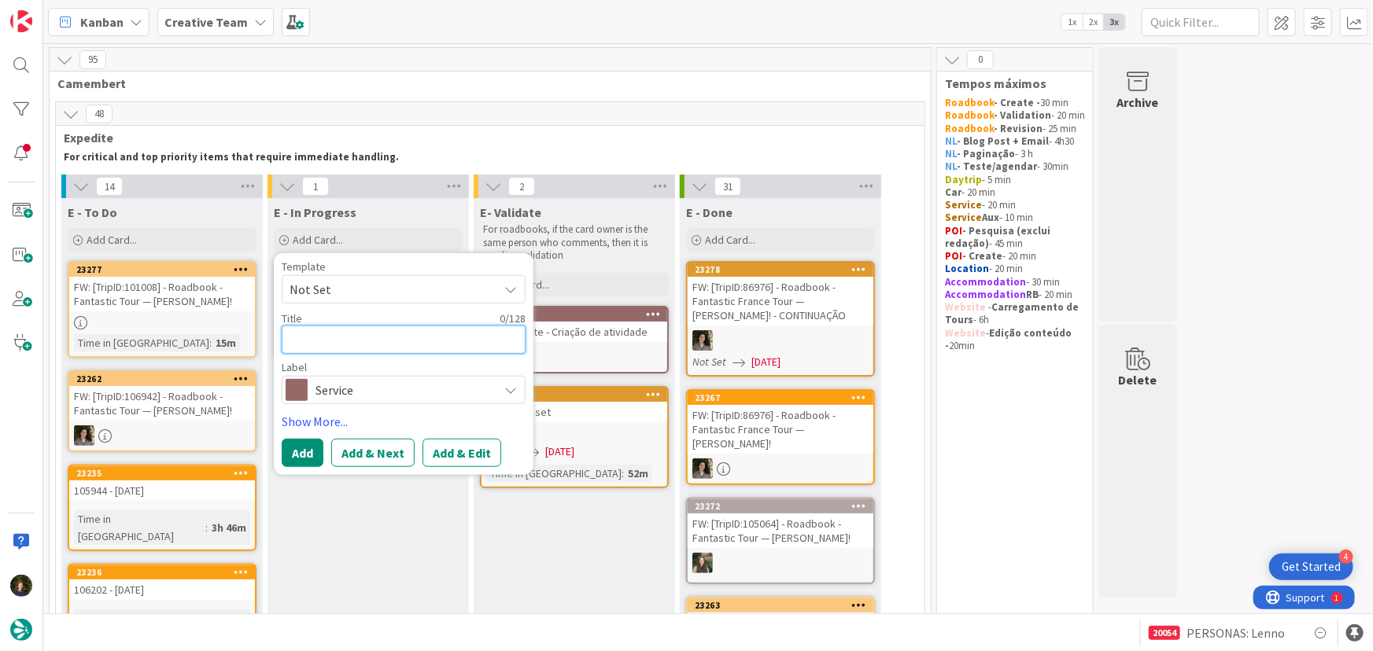
click at [338, 342] on textarea at bounding box center [404, 340] width 244 height 28
type textarea "G"
type textarea "x"
type textarea "GP"
type textarea "x"
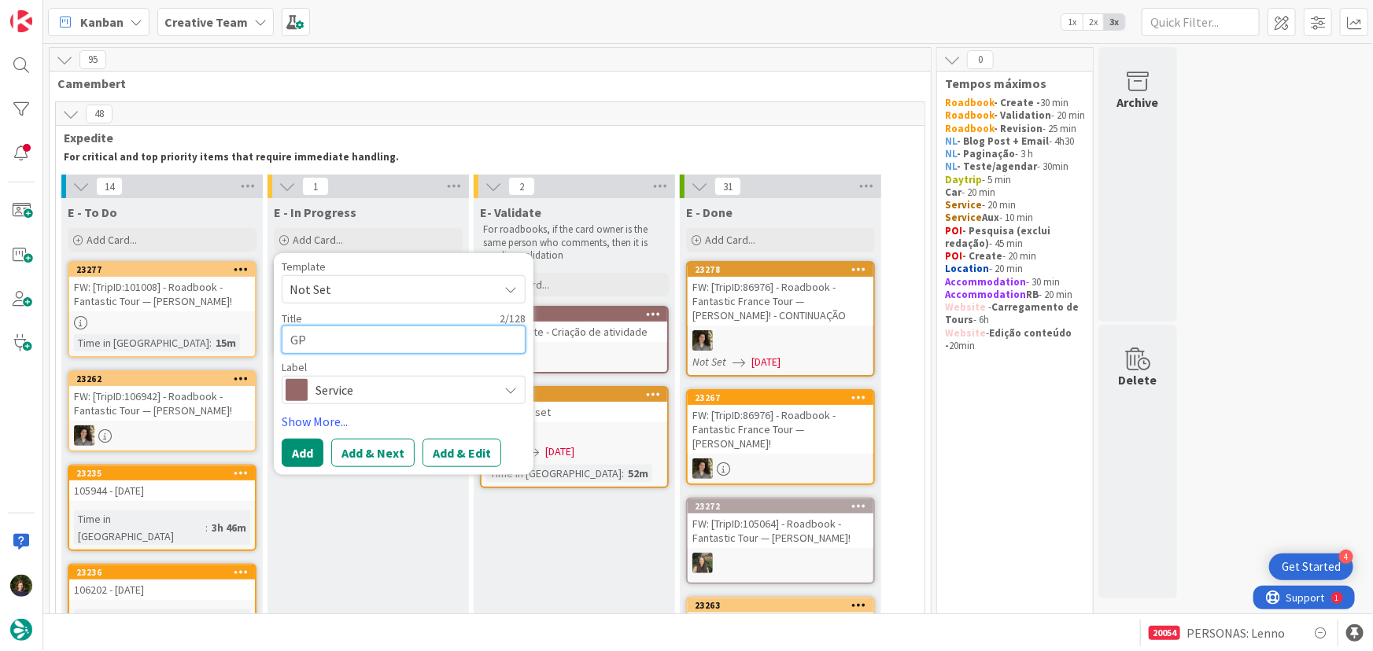
type textarea "GPS"
type textarea "x"
type textarea "GPS"
type textarea "x"
type textarea "GPS P"
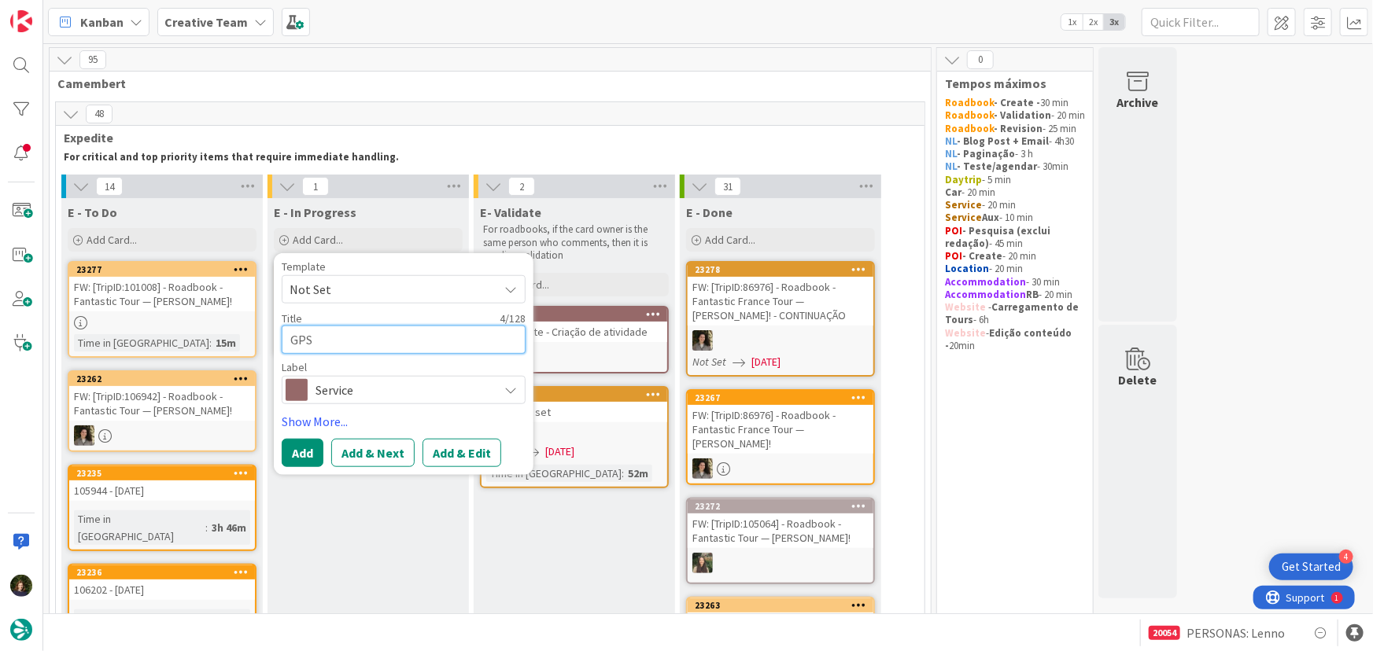
type textarea "x"
type textarea "GPS PO"
type textarea "x"
type textarea "GPS POi"
type textarea "x"
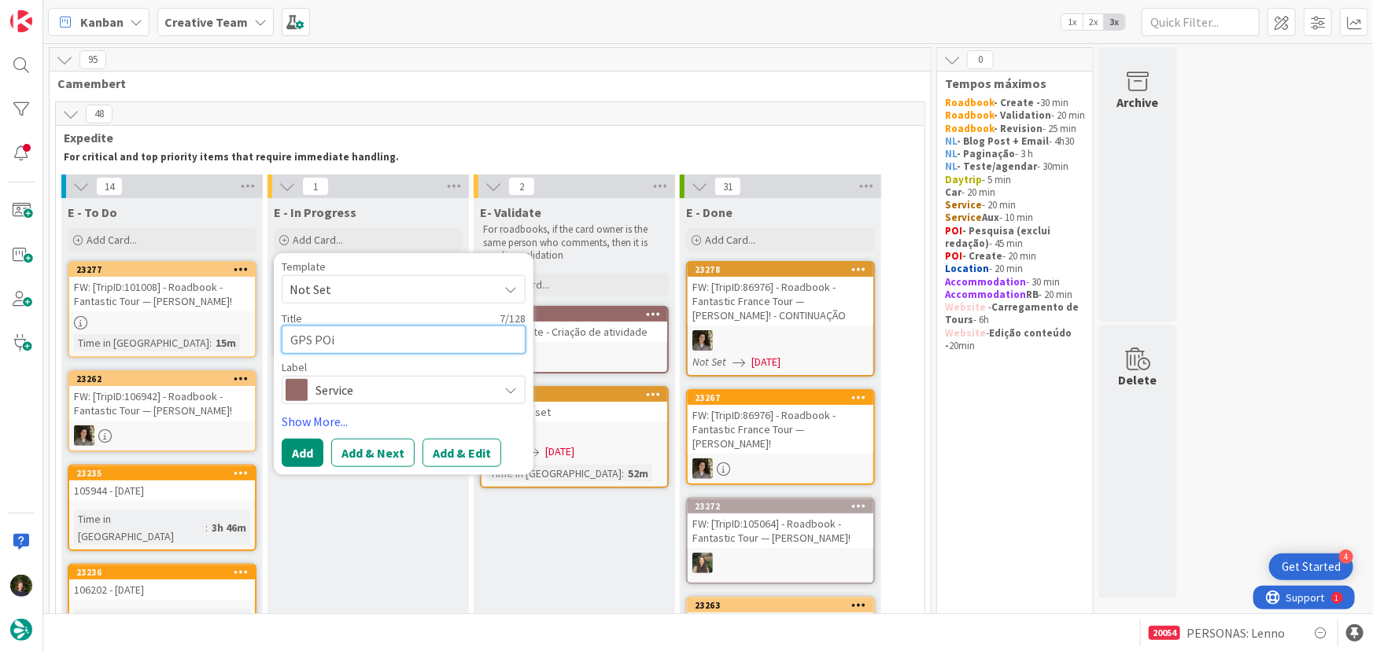
type textarea "GPS POin"
type textarea "x"
type textarea "GPS POint"
type textarea "x"
type textarea "GPS POint"
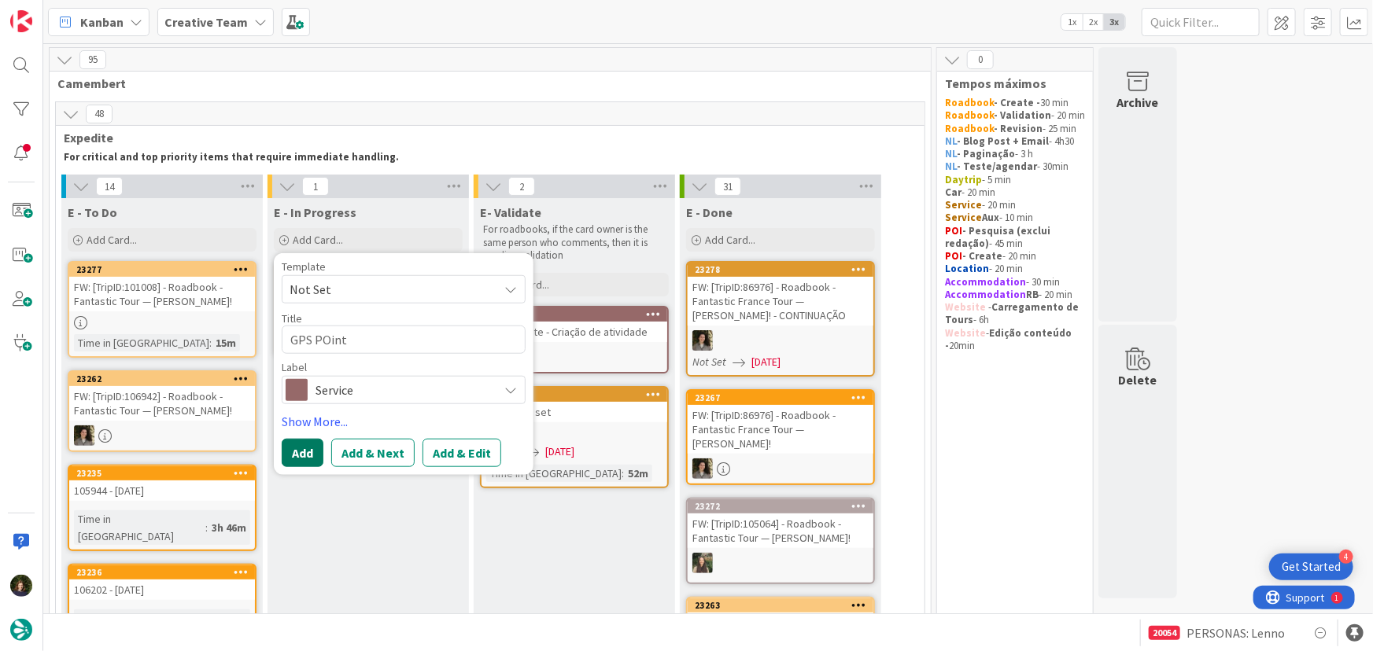
click at [305, 451] on button "Add" at bounding box center [303, 453] width 42 height 28
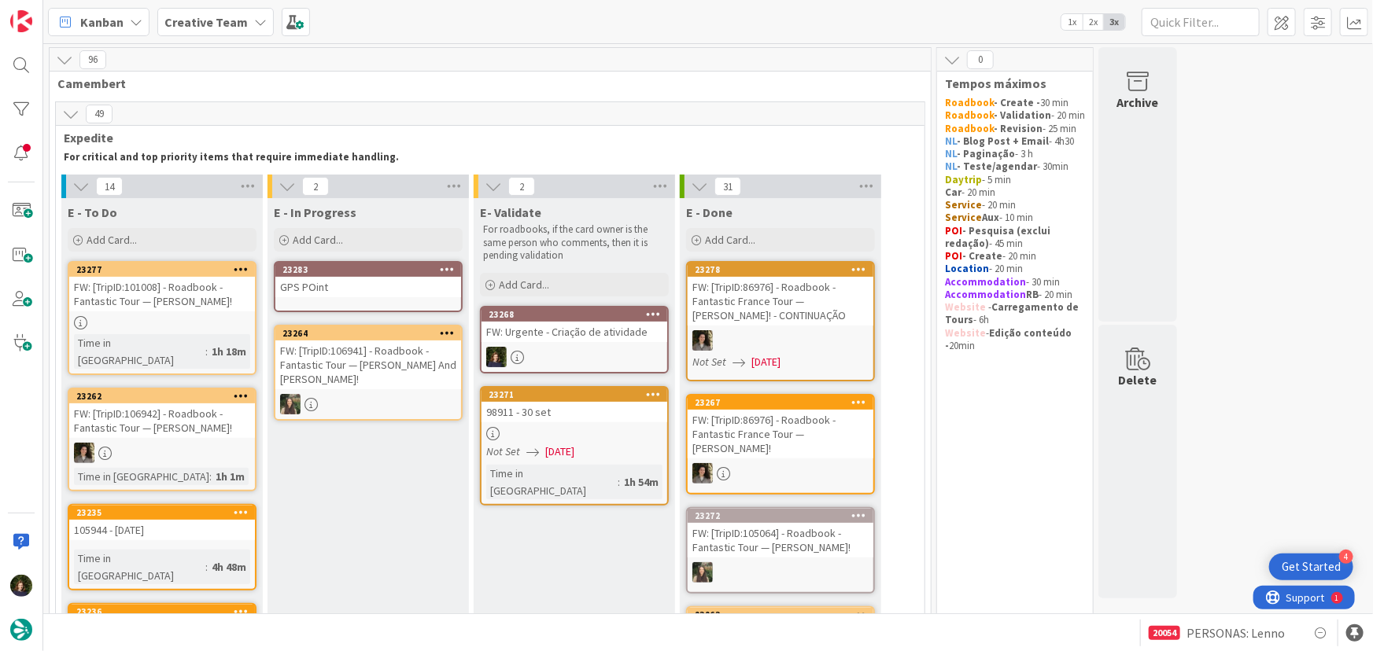
click at [356, 286] on div "GPS POint" at bounding box center [368, 287] width 186 height 20
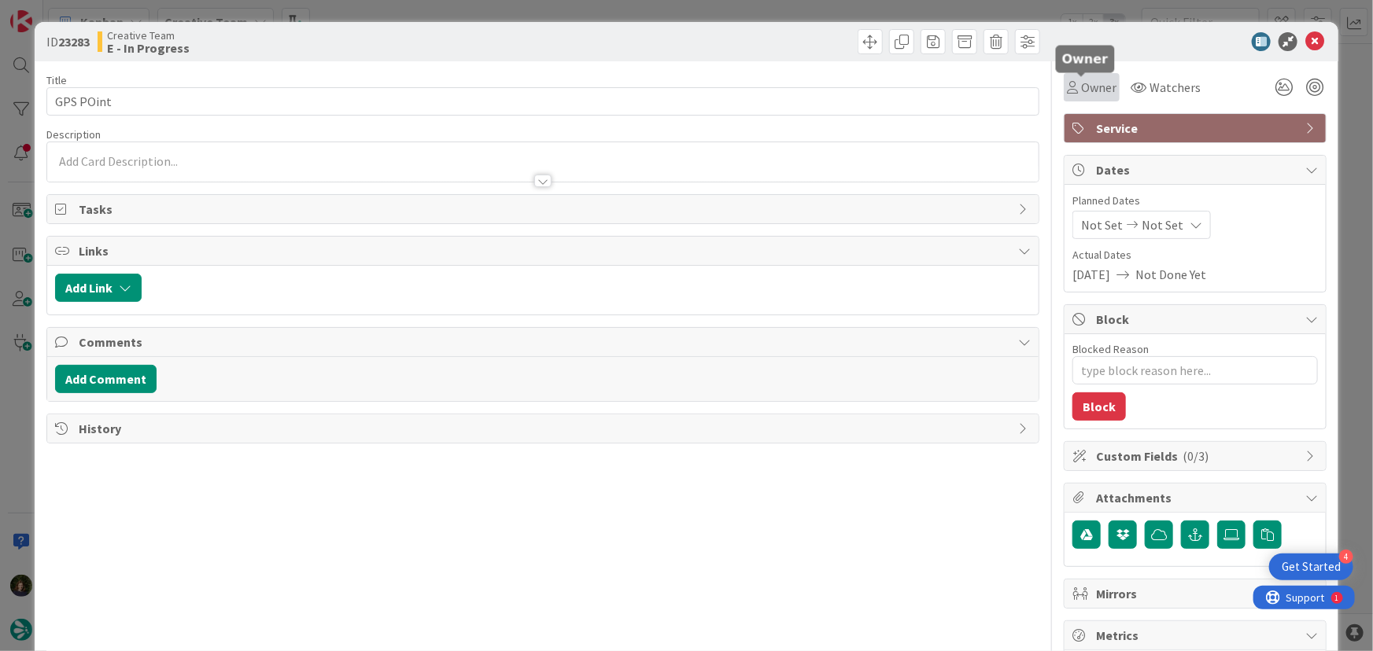
click at [1086, 83] on span "Owner" at bounding box center [1098, 87] width 35 height 19
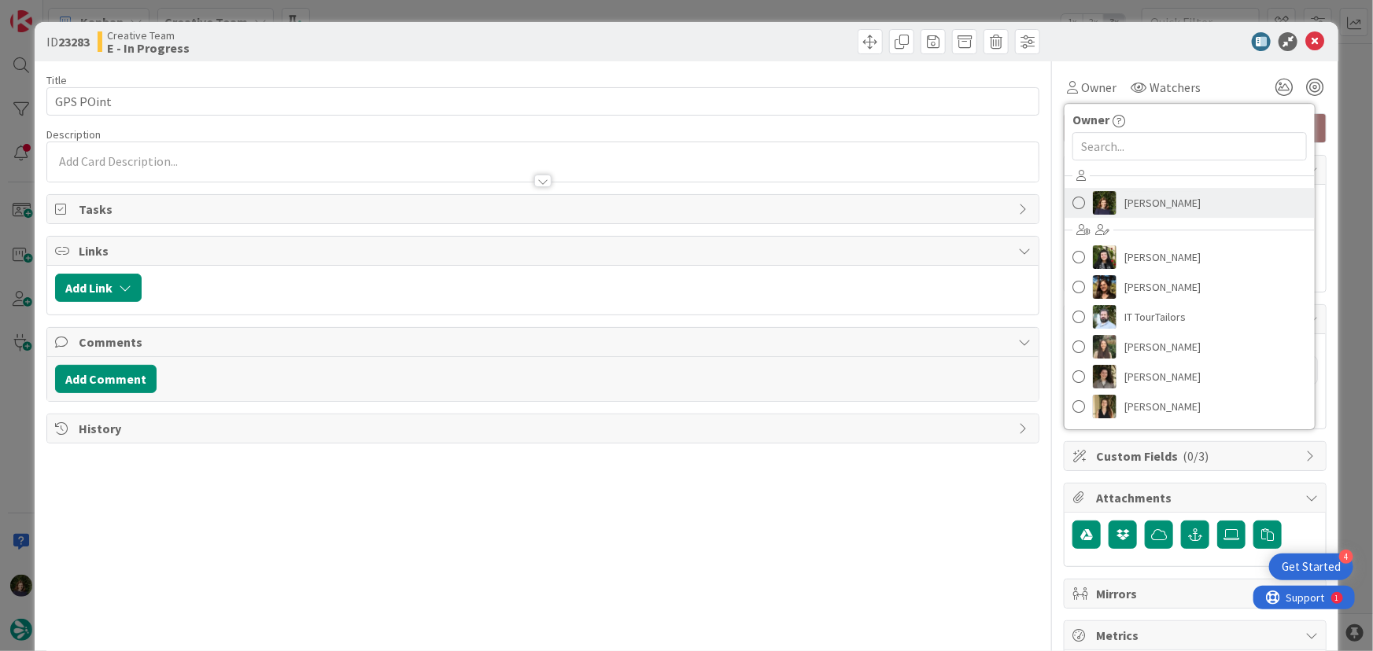
click at [1133, 205] on span "[PERSON_NAME]" at bounding box center [1162, 203] width 76 height 24
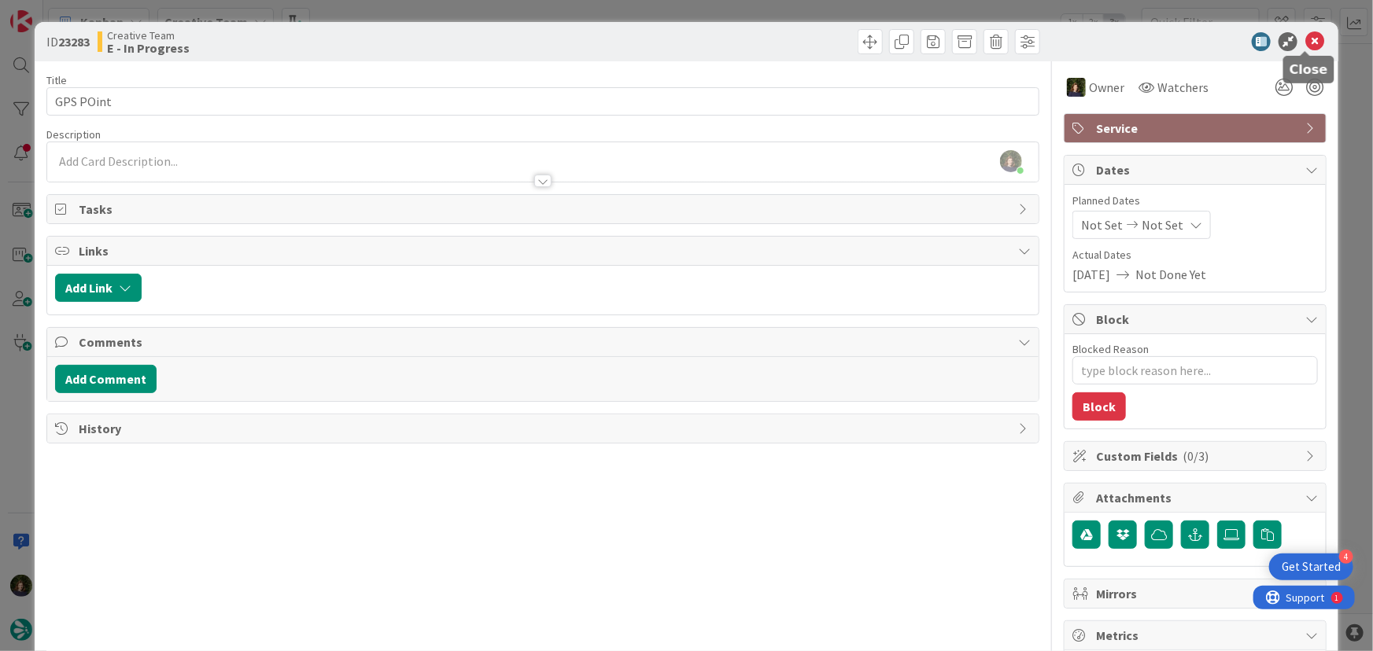
drag, startPoint x: 1305, startPoint y: 42, endPoint x: 1247, endPoint y: 78, distance: 68.5
click at [1305, 42] on icon at bounding box center [1314, 41] width 19 height 19
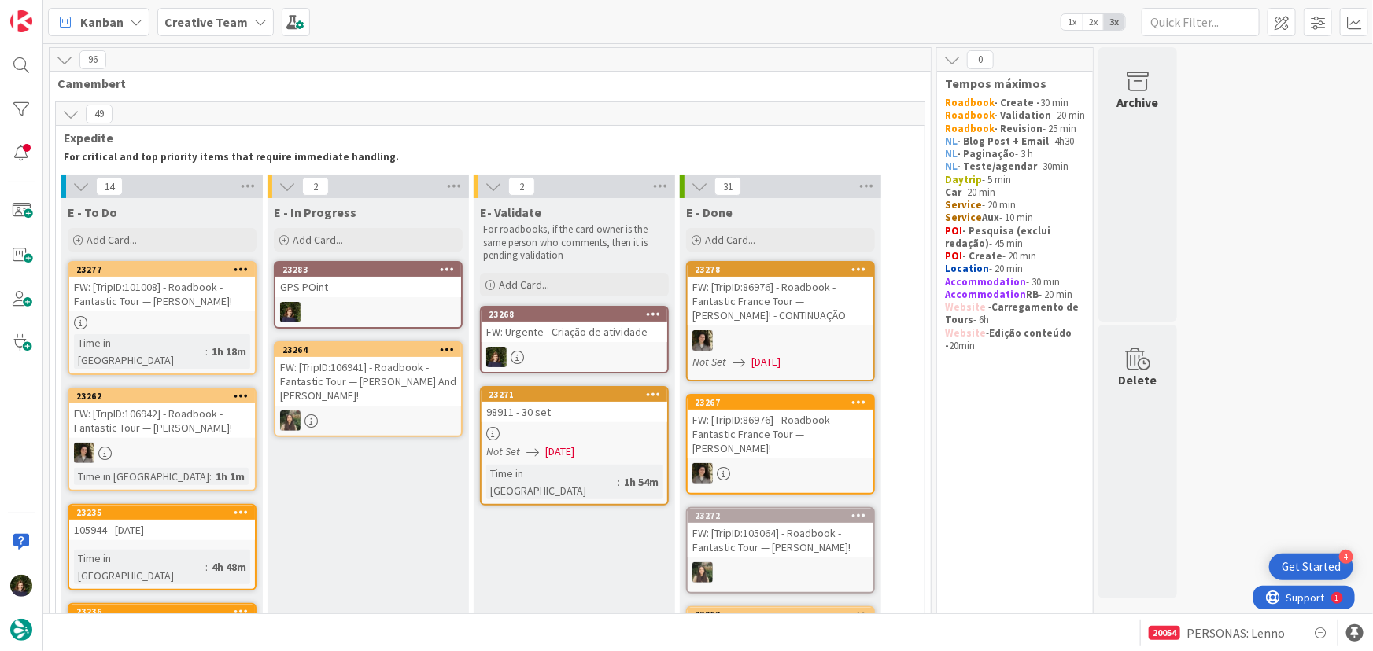
click at [393, 292] on div "GPS POint" at bounding box center [368, 287] width 186 height 20
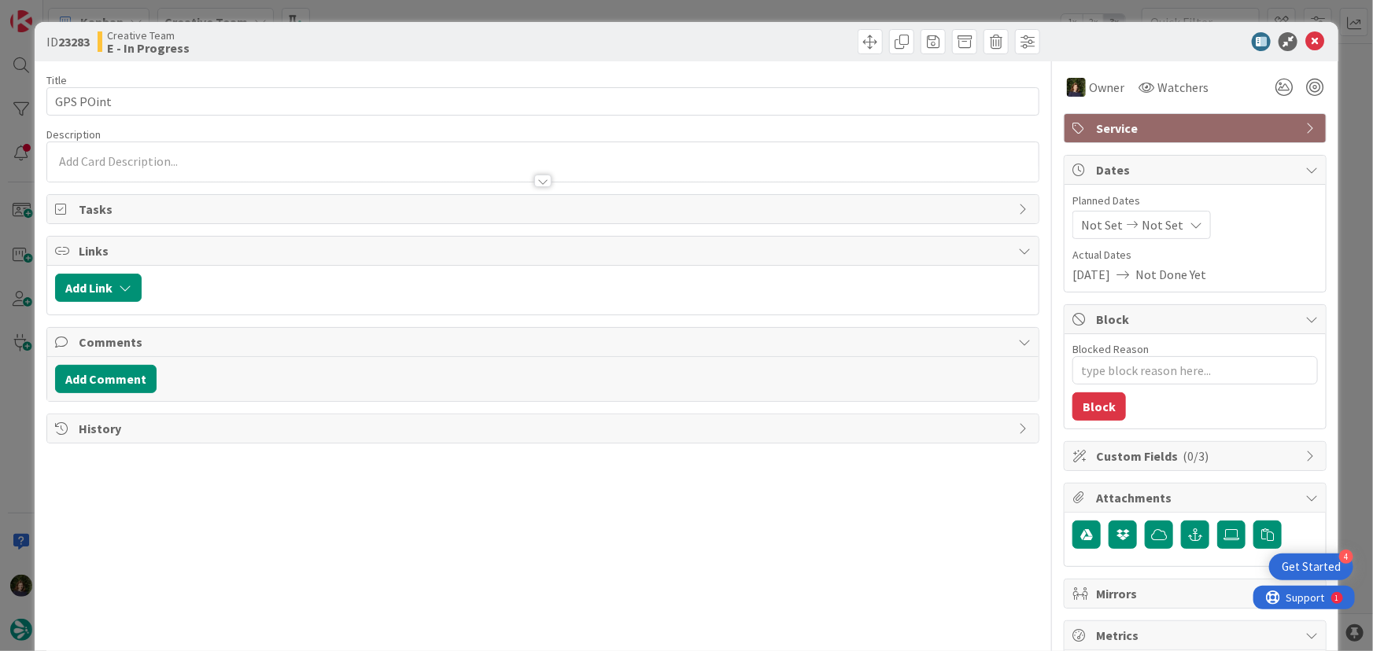
click at [1133, 127] on span "Service" at bounding box center [1196, 128] width 201 height 19
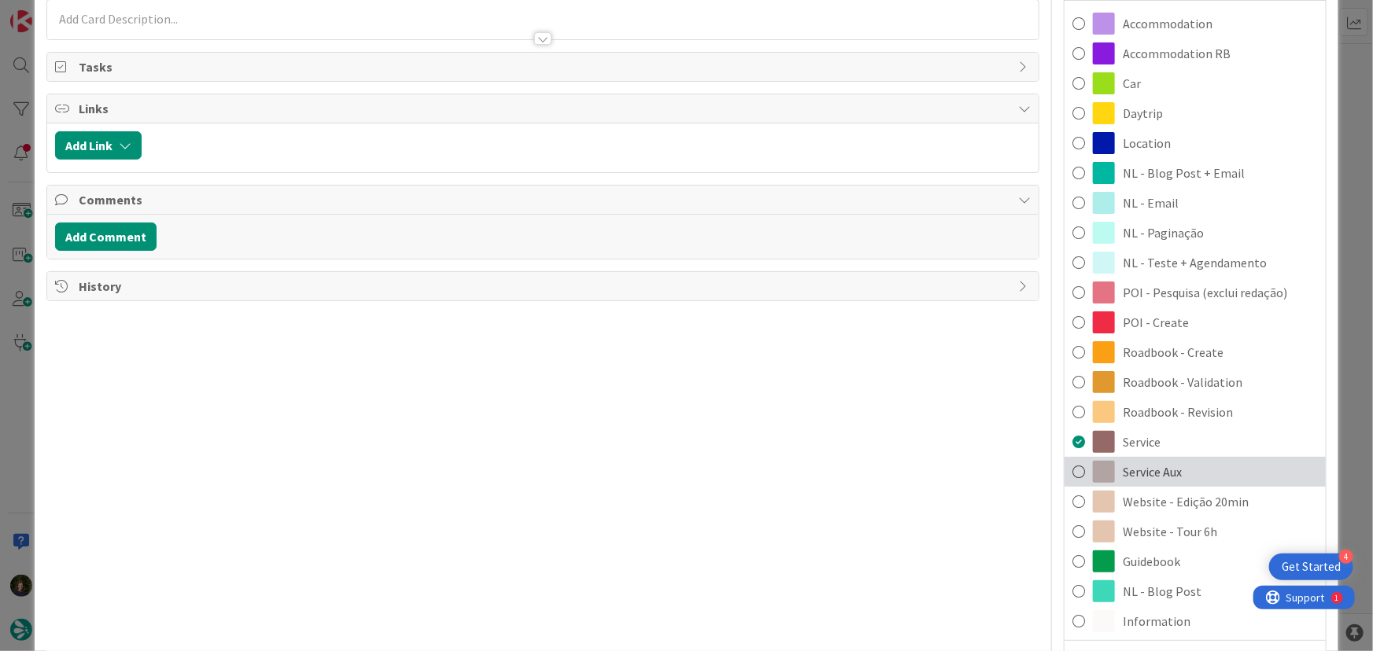
click at [1164, 466] on span "Service Aux" at bounding box center [1151, 472] width 59 height 19
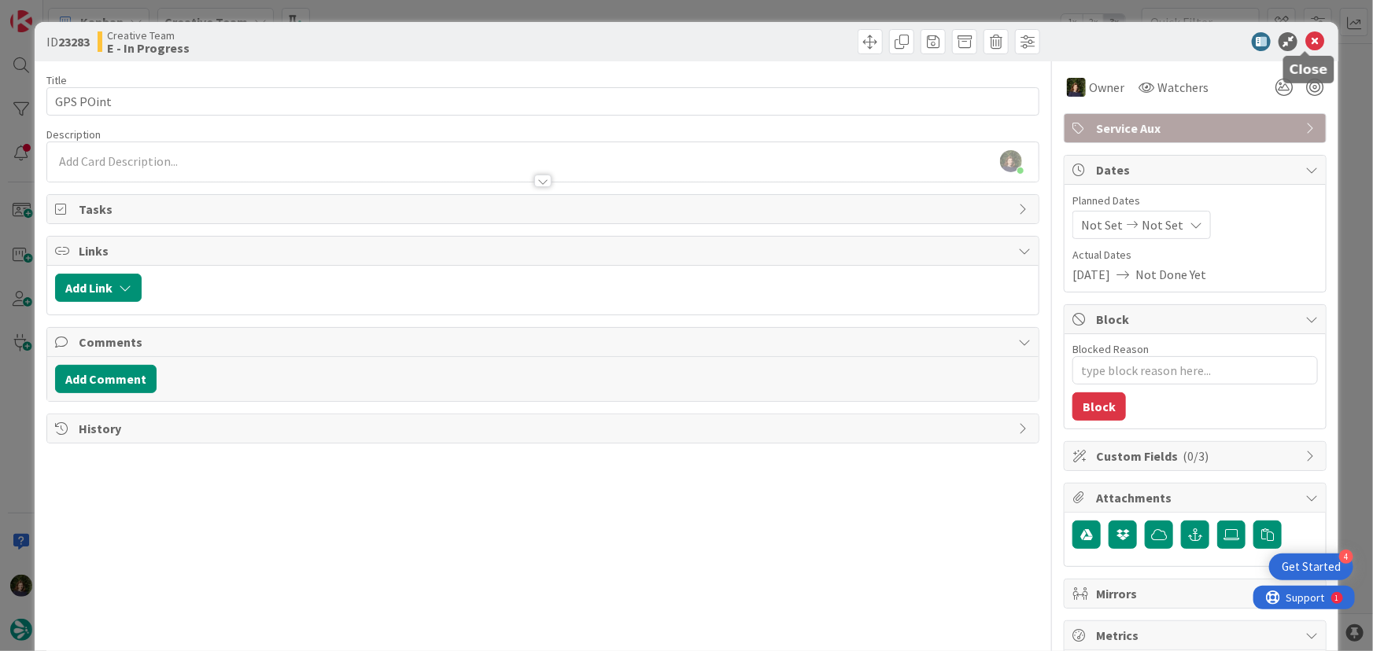
click at [1310, 43] on icon at bounding box center [1314, 41] width 19 height 19
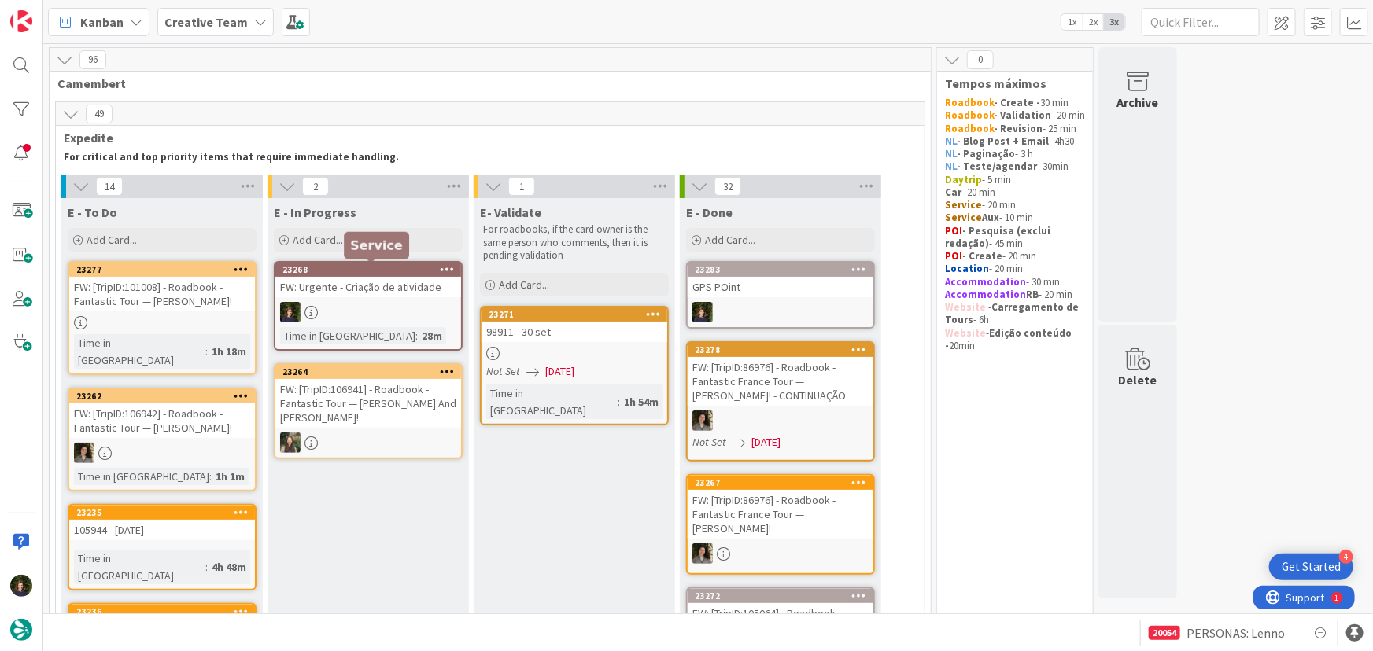
click at [370, 299] on link "23268 FW: Urgente - Criação de atividade Time in [GEOGRAPHIC_DATA] : 28m" at bounding box center [368, 306] width 189 height 90
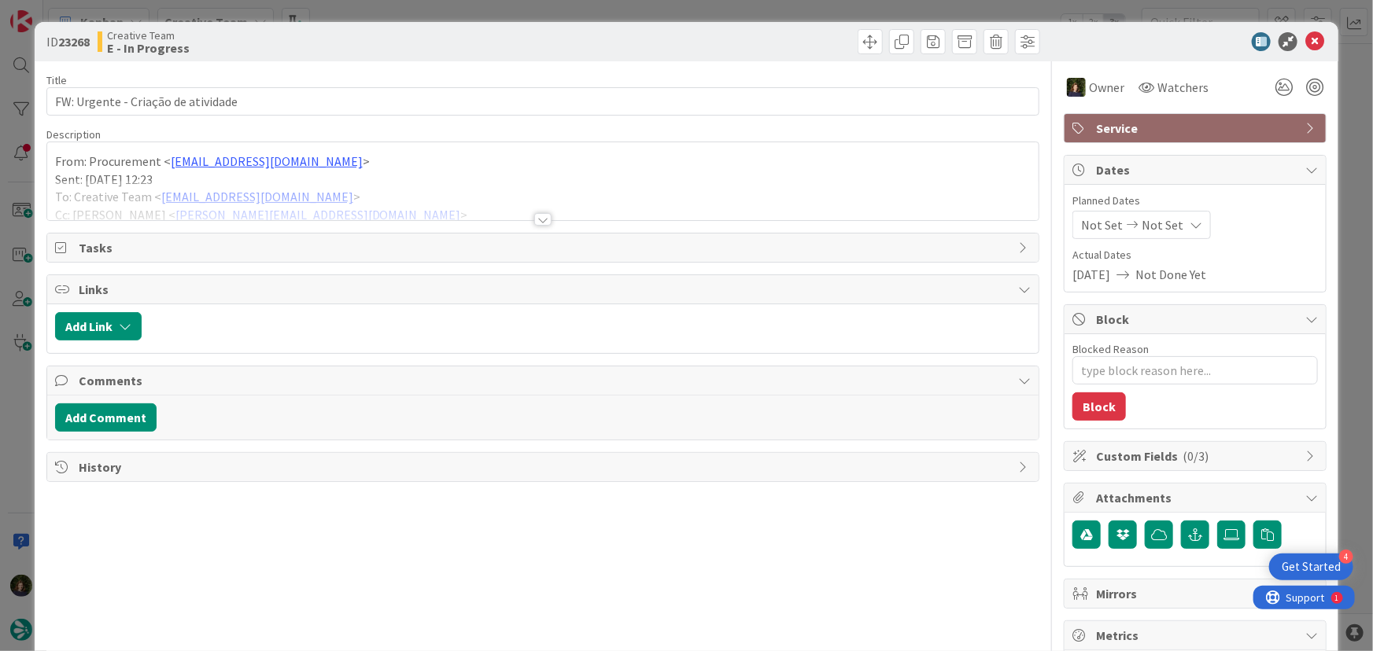
click at [537, 220] on div at bounding box center [542, 219] width 17 height 13
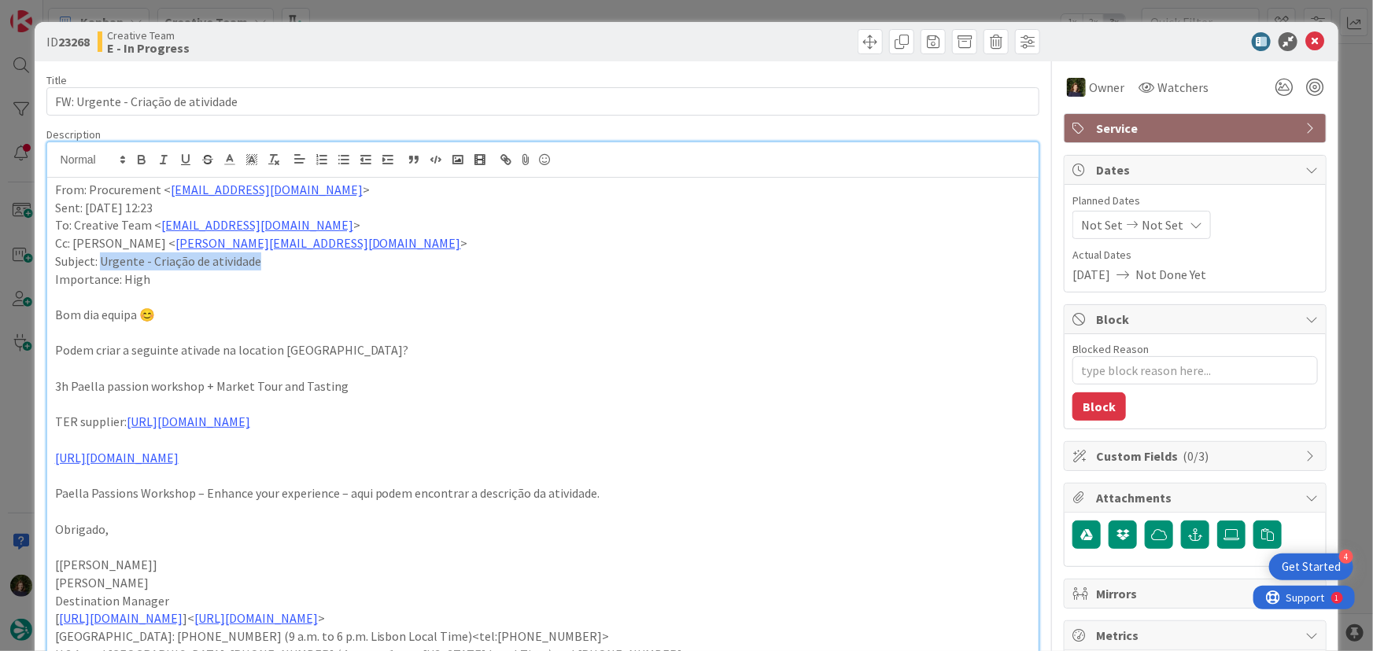
drag, startPoint x: 231, startPoint y: 261, endPoint x: 99, endPoint y: 258, distance: 132.2
click at [99, 258] on p "Subject: Urgente - Criação de atividade" at bounding box center [543, 261] width 976 height 18
copy p "Urgente - Criação de atividade"
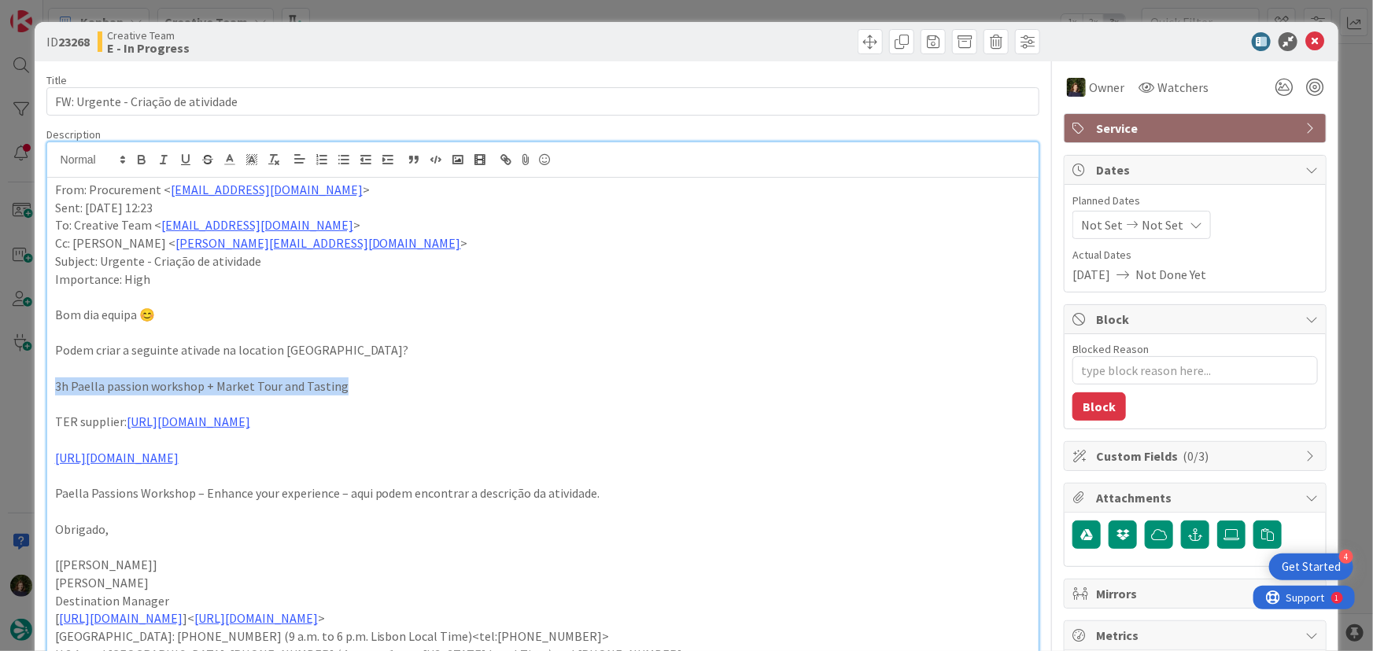
drag, startPoint x: 343, startPoint y: 389, endPoint x: 51, endPoint y: 386, distance: 291.8
click at [9, 386] on div "ID 23268 Creative Team E - In Progress Title 34 / 128 FW: Urgente - Criação de …" at bounding box center [686, 325] width 1373 height 651
copy p "3h Paella passion workshop + Market Tour and Tasting"
click at [1306, 39] on icon at bounding box center [1314, 41] width 19 height 19
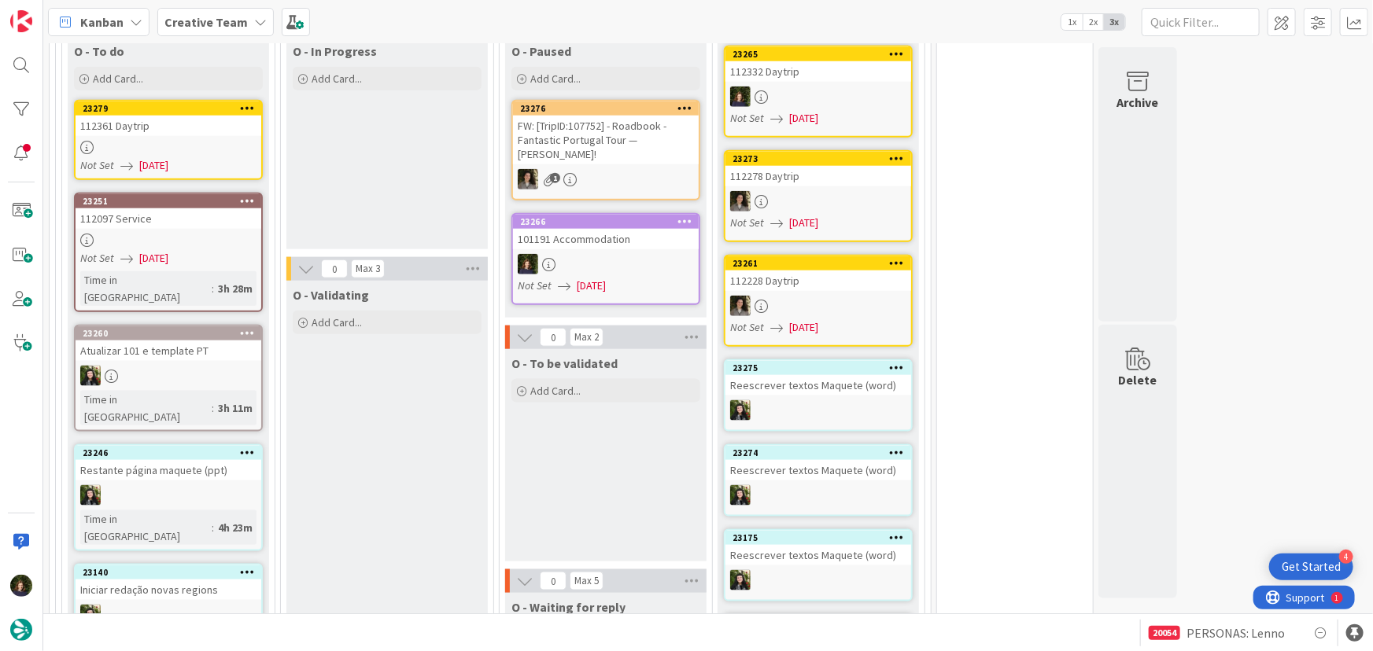
scroll to position [3647, 0]
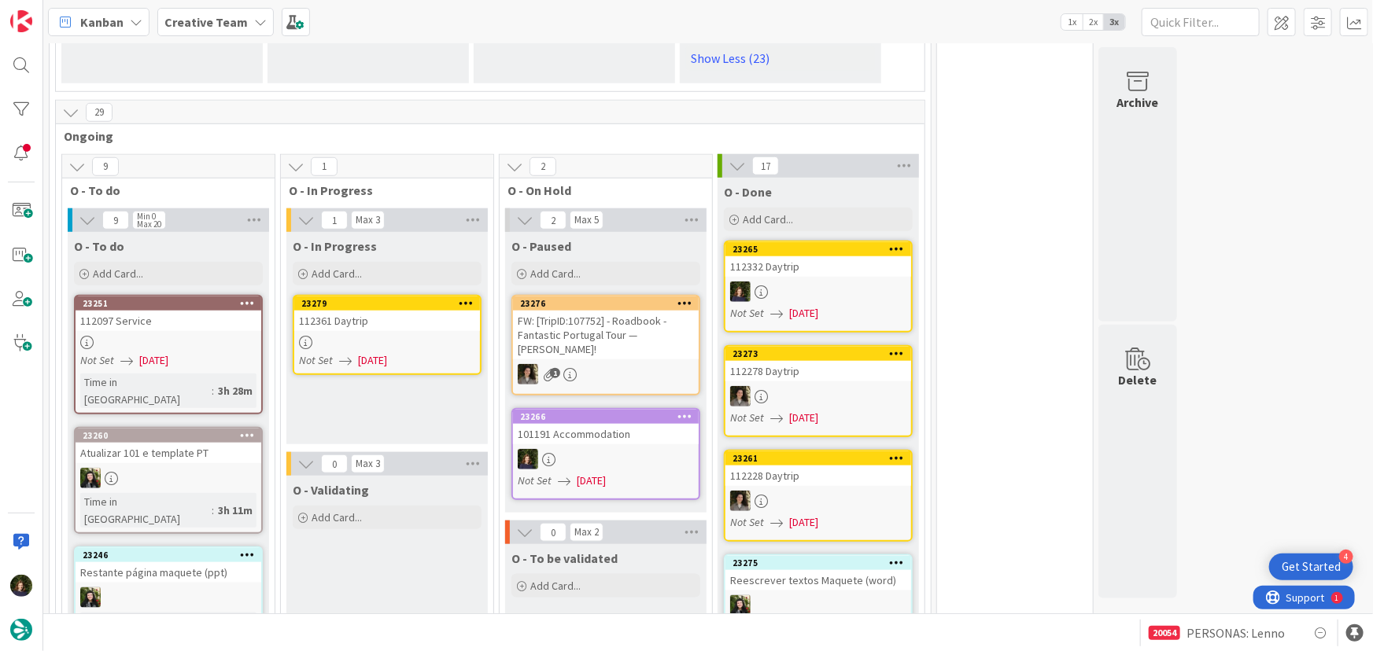
click at [362, 336] on div at bounding box center [387, 342] width 186 height 13
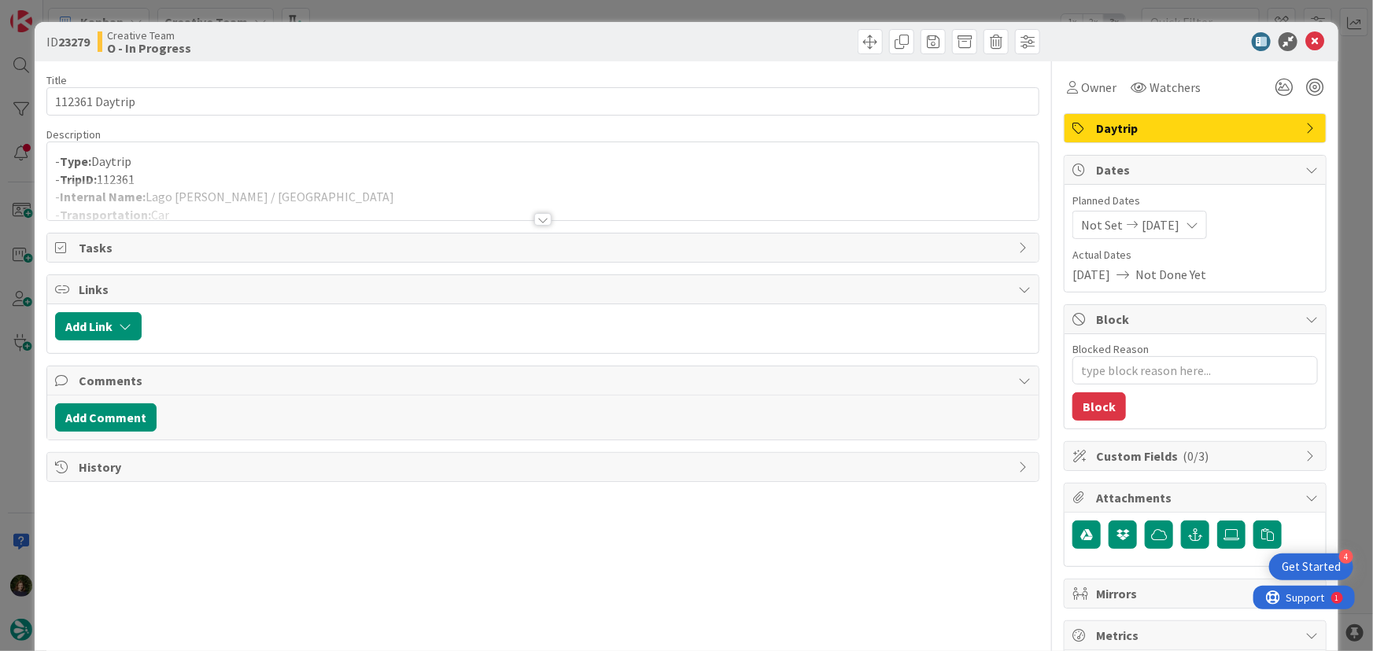
click at [539, 223] on div at bounding box center [542, 219] width 17 height 13
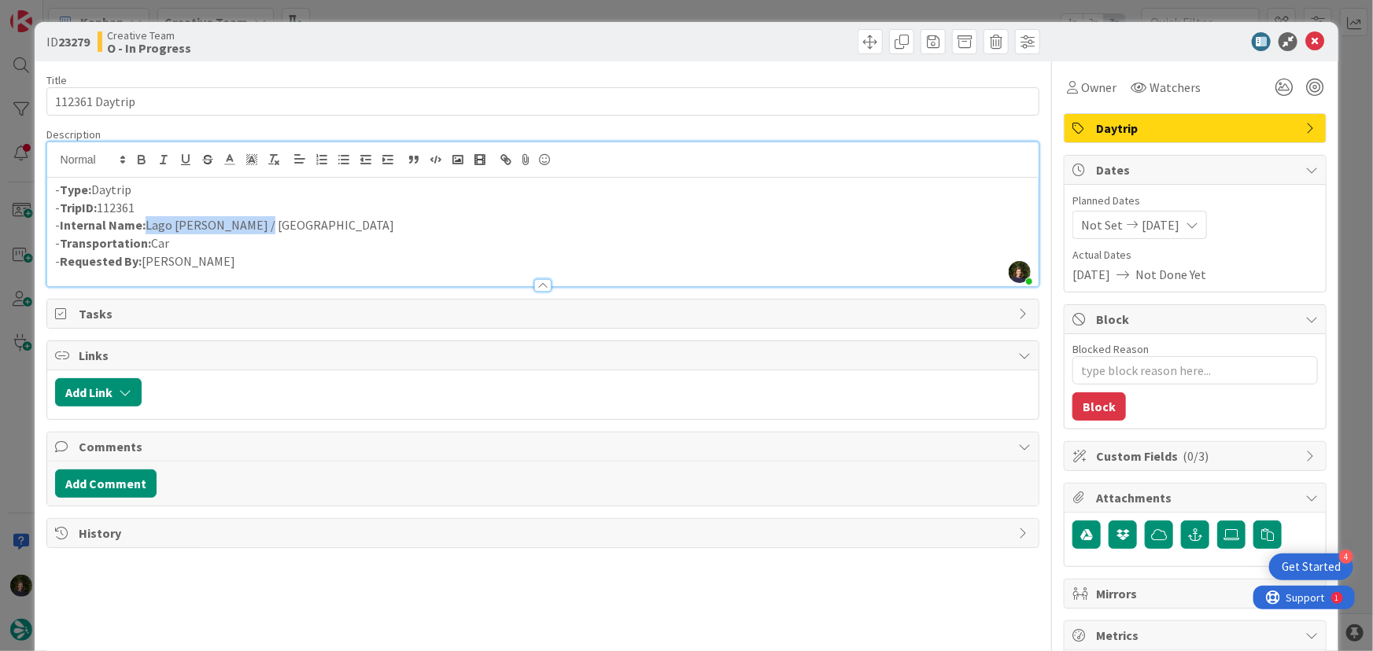
drag, startPoint x: 275, startPoint y: 228, endPoint x: 145, endPoint y: 226, distance: 130.6
click at [145, 226] on p "- Internal Name: [GEOGRAPHIC_DATA][PERSON_NAME]" at bounding box center [543, 225] width 976 height 18
copy p "Lago [PERSON_NAME] / [GEOGRAPHIC_DATA]"
click at [1081, 91] on span "Owner" at bounding box center [1098, 87] width 35 height 19
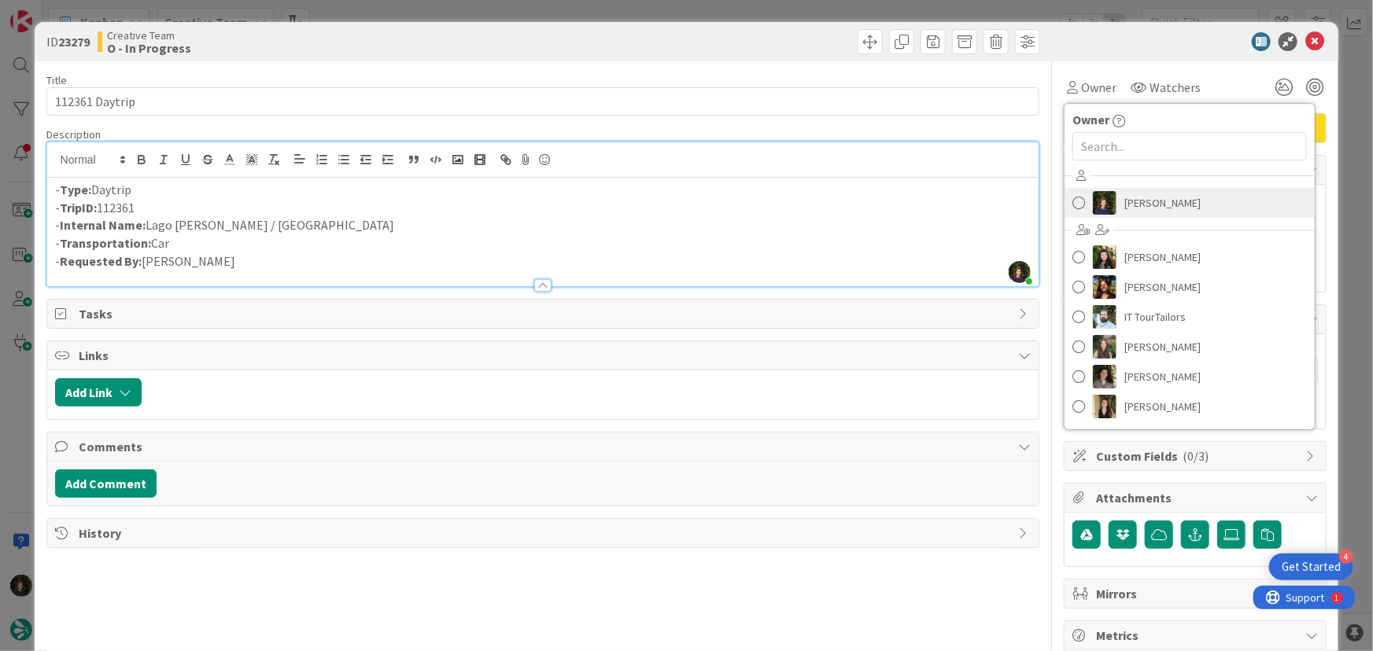
click at [1124, 201] on span "[PERSON_NAME]" at bounding box center [1162, 203] width 76 height 24
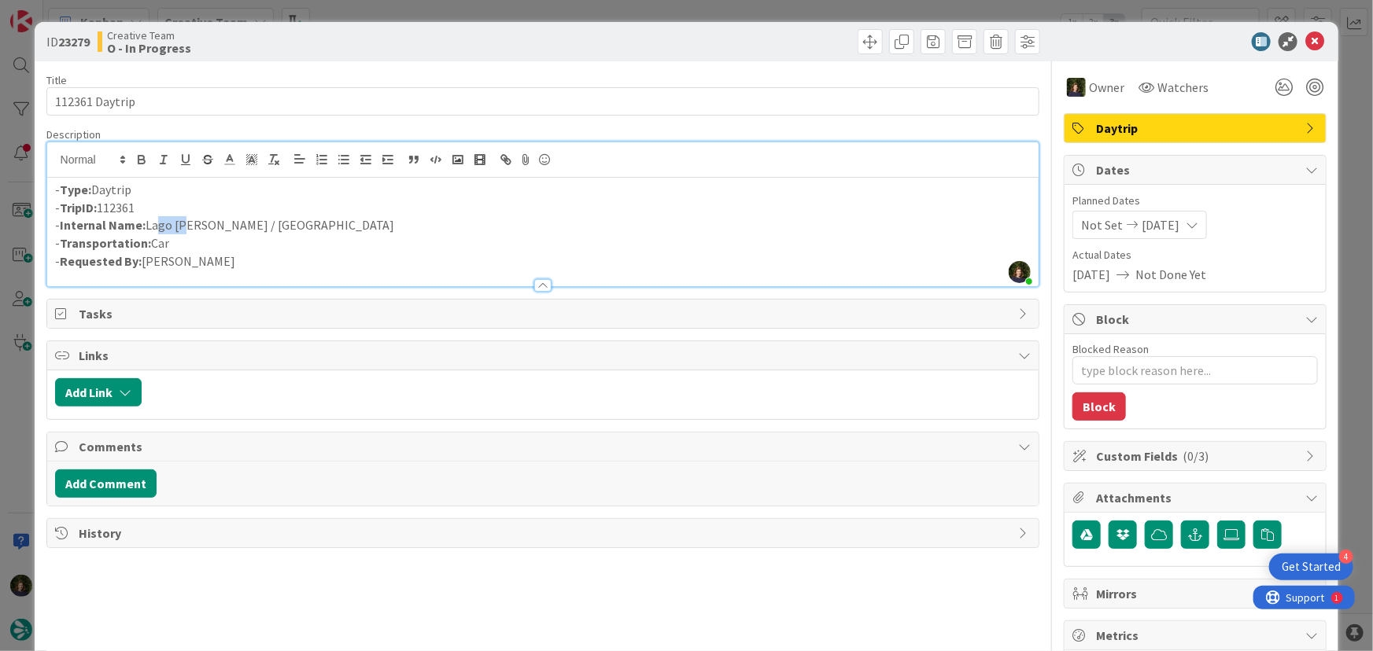
drag, startPoint x: 149, startPoint y: 228, endPoint x: 164, endPoint y: 223, distance: 15.2
click at [180, 230] on p "- Internal Name: [GEOGRAPHIC_DATA][PERSON_NAME]" at bounding box center [543, 225] width 976 height 18
drag, startPoint x: 146, startPoint y: 222, endPoint x: 243, endPoint y: 228, distance: 97.0
click at [254, 226] on p "- Internal Name: [GEOGRAPHIC_DATA][PERSON_NAME]" at bounding box center [543, 225] width 976 height 18
drag, startPoint x: 171, startPoint y: 209, endPoint x: 56, endPoint y: 208, distance: 114.8
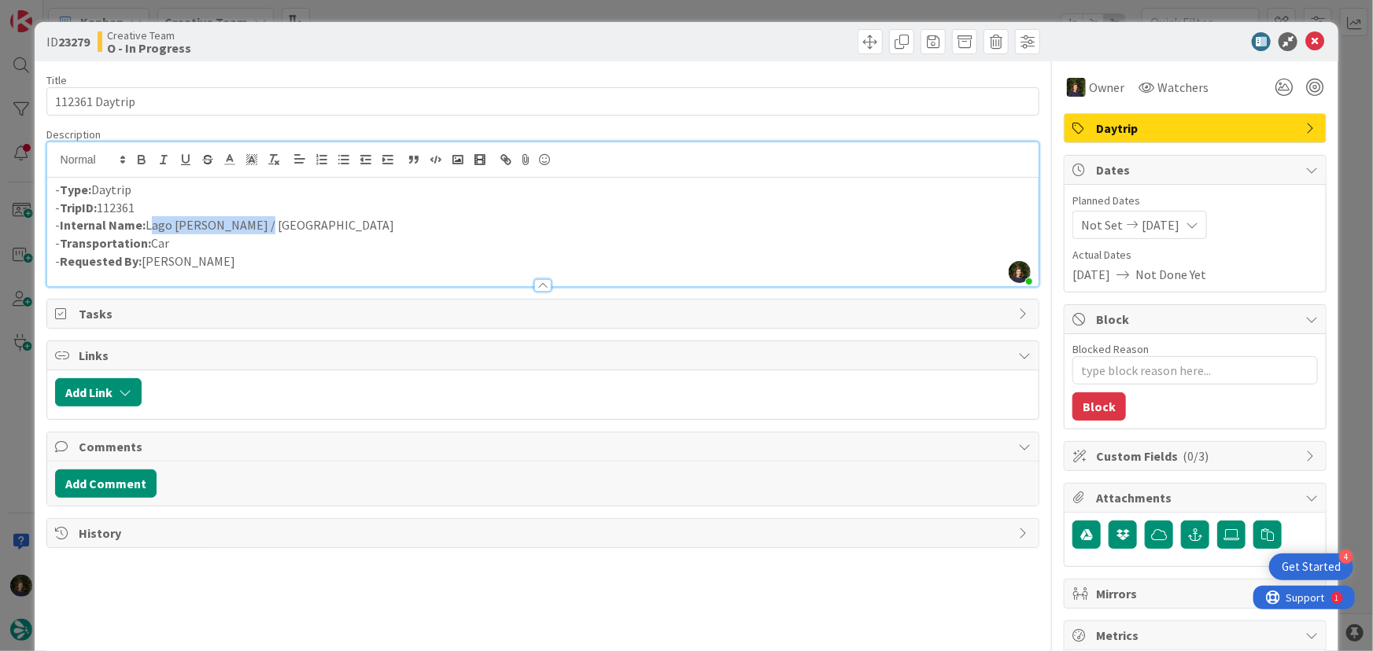
click at [56, 208] on p "- TripID: 112361" at bounding box center [543, 208] width 976 height 18
click at [1307, 39] on icon at bounding box center [1314, 41] width 19 height 19
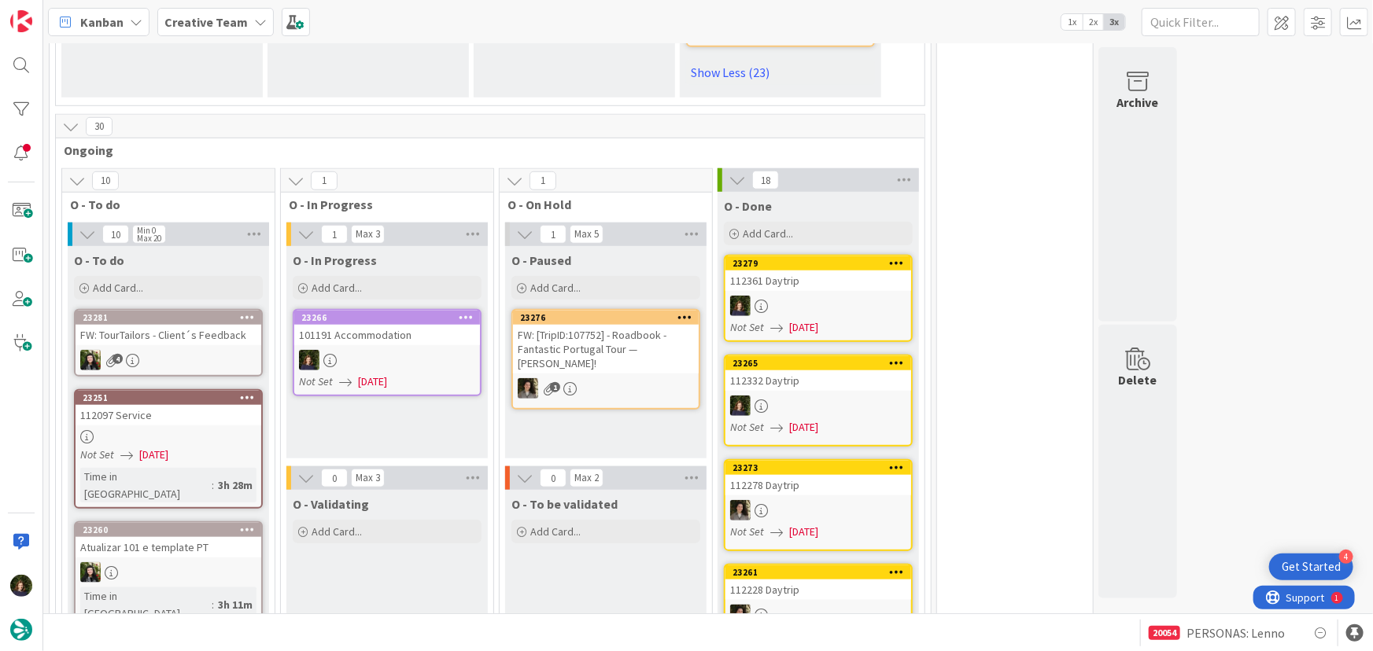
click at [404, 350] on div at bounding box center [387, 360] width 186 height 20
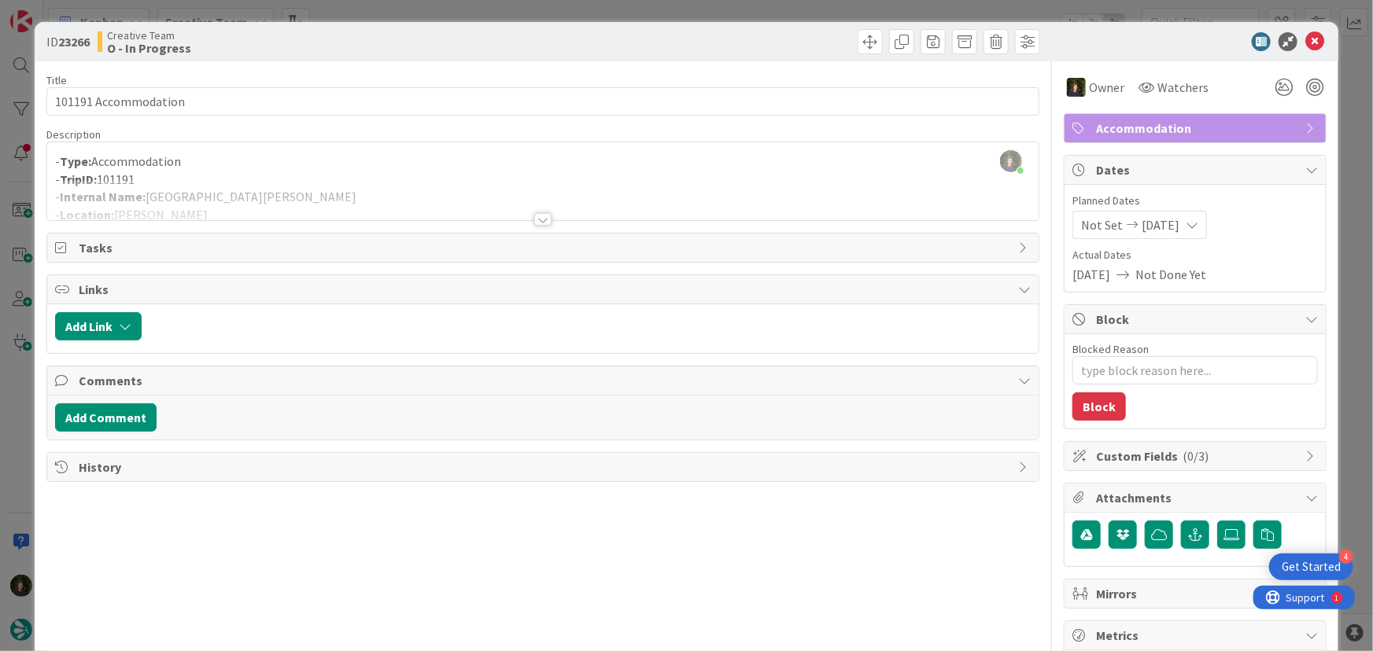
drag, startPoint x: 539, startPoint y: 223, endPoint x: 512, endPoint y: 223, distance: 26.7
click at [539, 223] on div at bounding box center [542, 219] width 17 height 13
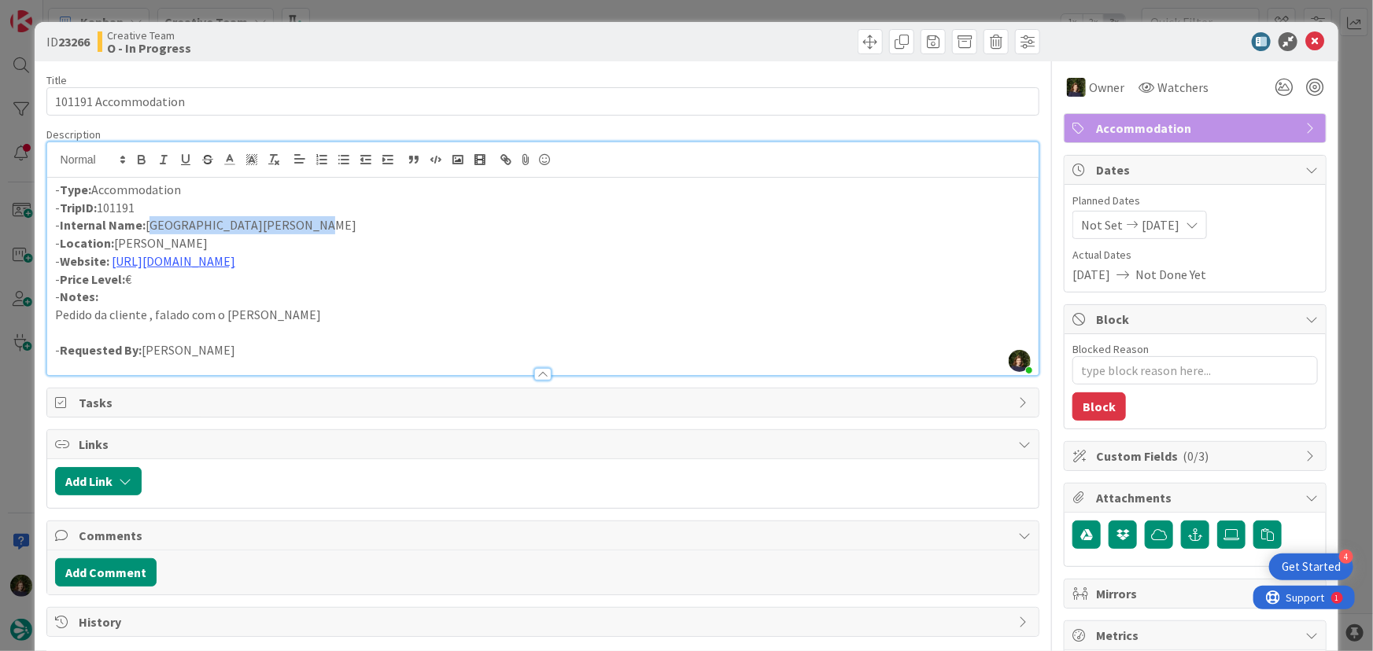
drag, startPoint x: 147, startPoint y: 225, endPoint x: 299, endPoint y: 222, distance: 151.8
click at [299, 222] on p "- Internal Name: [GEOGRAPHIC_DATA][PERSON_NAME]" at bounding box center [543, 225] width 976 height 18
click at [671, 267] on p "- Website: [URL][DOMAIN_NAME]" at bounding box center [543, 261] width 976 height 18
drag, startPoint x: 123, startPoint y: 207, endPoint x: 63, endPoint y: 207, distance: 59.8
click at [63, 207] on p "- TripID: 101191" at bounding box center [543, 208] width 976 height 18
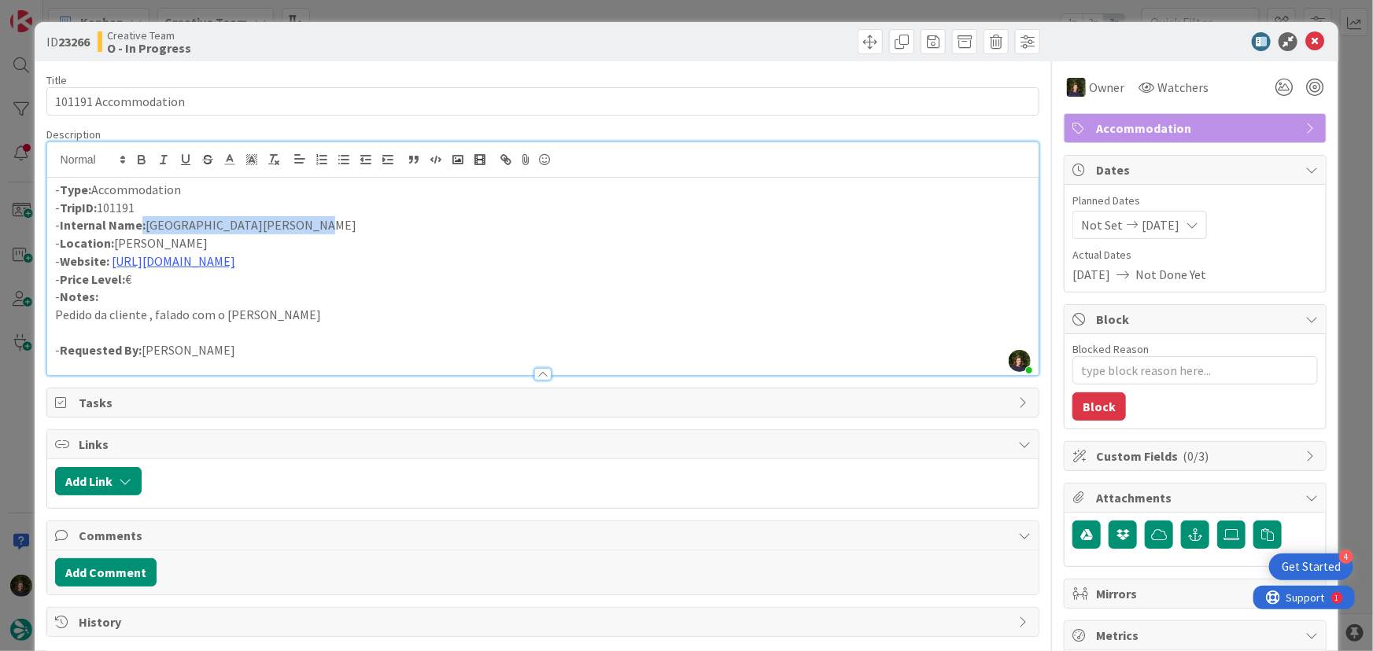
drag, startPoint x: 302, startPoint y: 223, endPoint x: 150, endPoint y: 224, distance: 151.8
click at [137, 224] on p "- Internal Name: [GEOGRAPHIC_DATA][PERSON_NAME]" at bounding box center [543, 225] width 976 height 18
click at [156, 224] on p "- Internal Name: [GEOGRAPHIC_DATA][PERSON_NAME]" at bounding box center [543, 225] width 976 height 18
click at [210, 232] on p "- Internal Name: [GEOGRAPHIC_DATA][PERSON_NAME]" at bounding box center [543, 225] width 976 height 18
drag, startPoint x: 294, startPoint y: 226, endPoint x: 146, endPoint y: 225, distance: 147.9
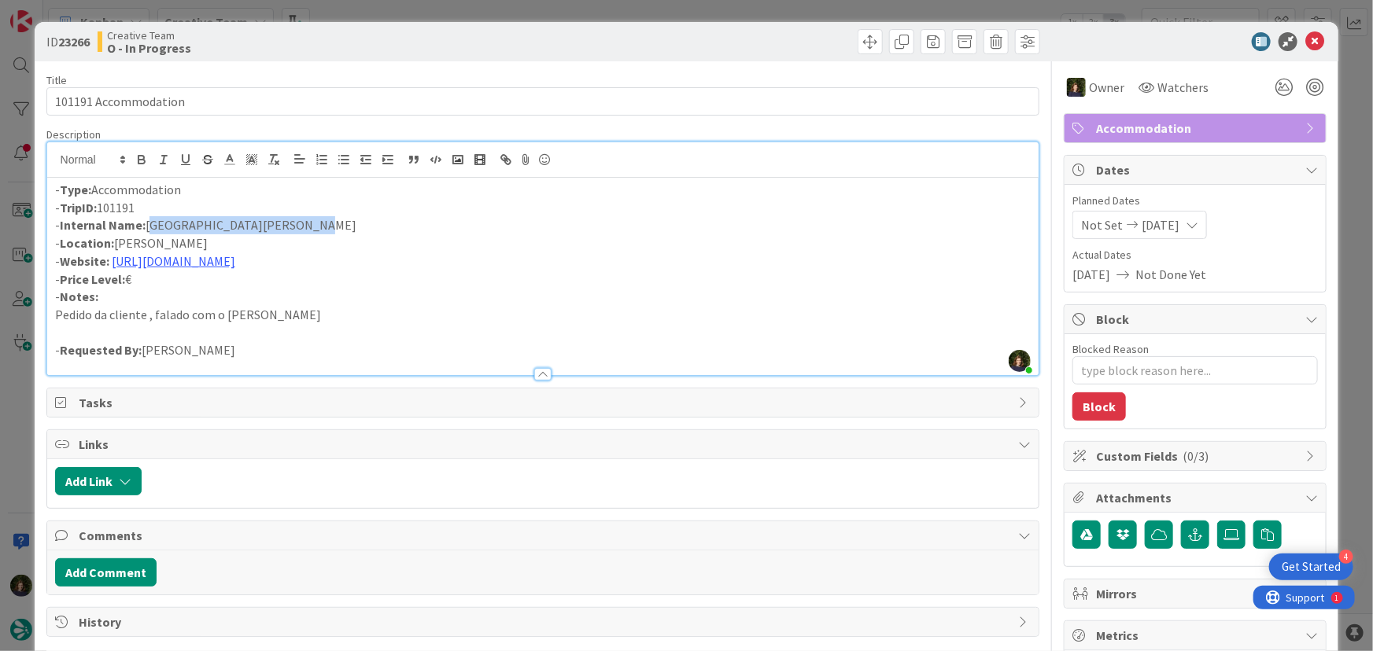
click at [146, 225] on p "- Internal Name: [GEOGRAPHIC_DATA][PERSON_NAME]" at bounding box center [543, 225] width 976 height 18
click at [1309, 40] on icon at bounding box center [1314, 41] width 19 height 19
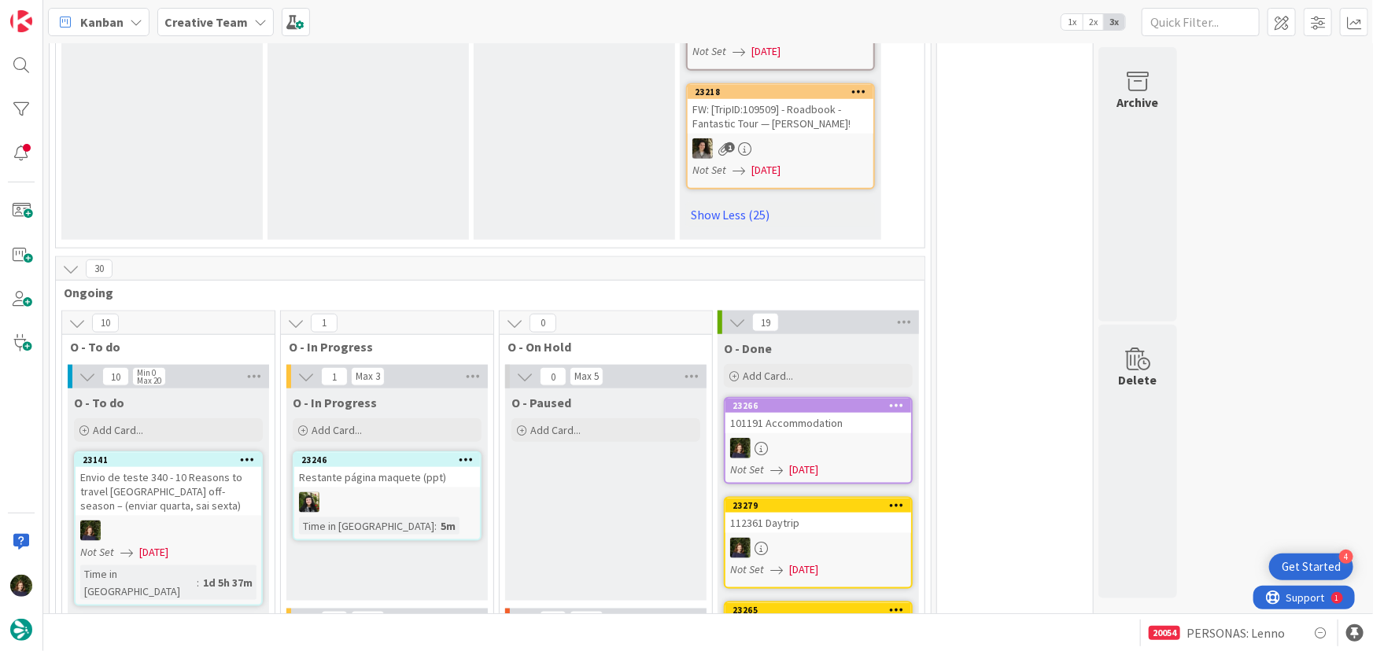
scroll to position [3736, 0]
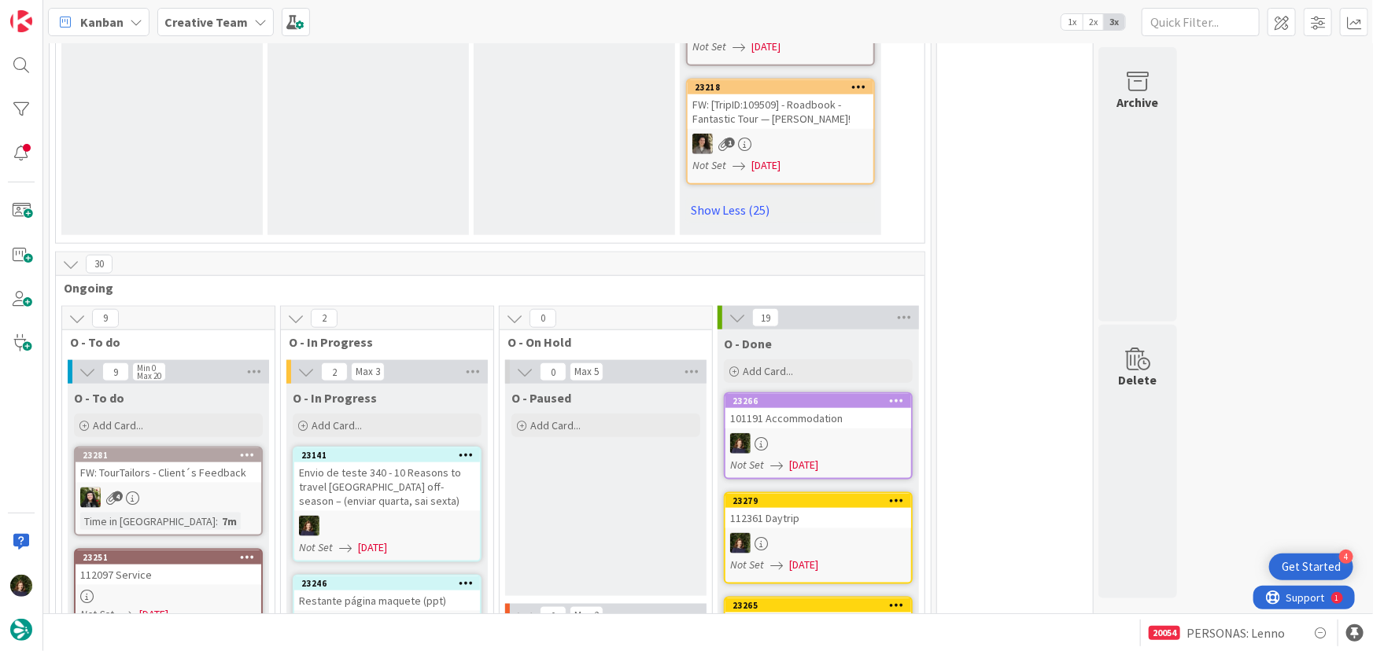
click at [367, 463] on div "Envio de teste 340 - 10 Reasons to travel [GEOGRAPHIC_DATA] off-season – (envia…" at bounding box center [387, 487] width 186 height 49
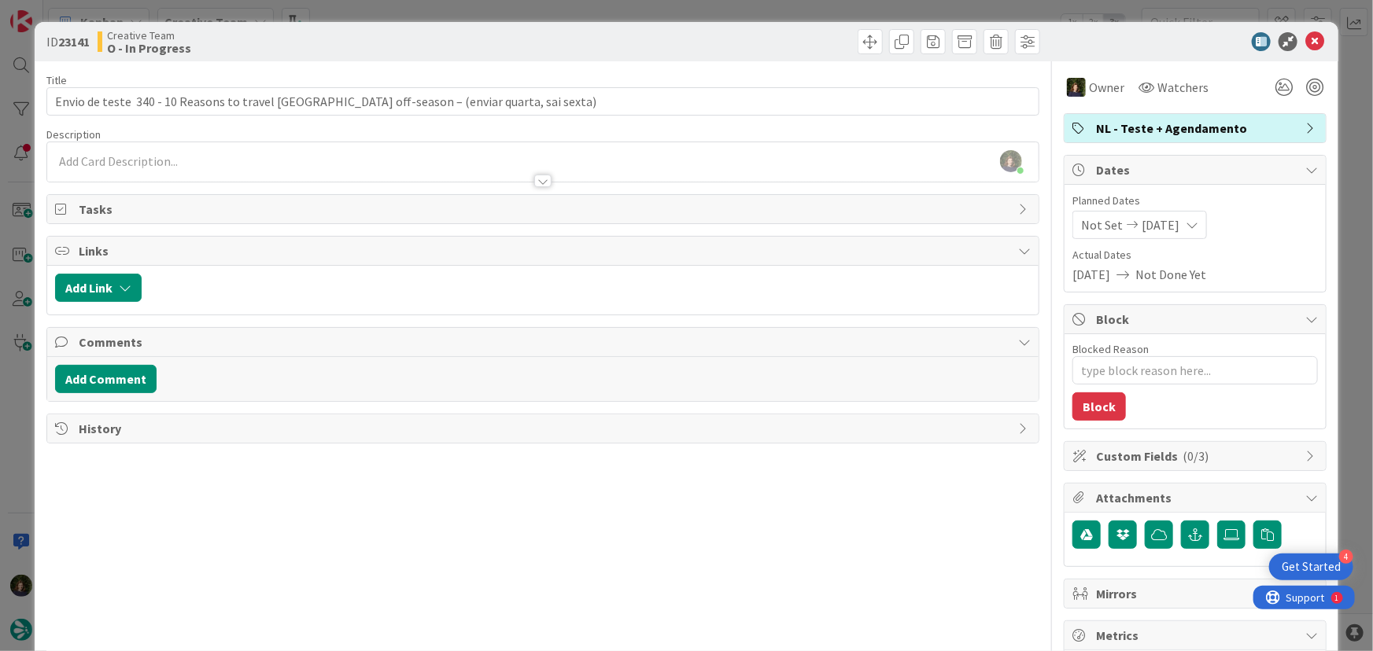
type textarea "x"
